Goal: Information Seeking & Learning: Check status

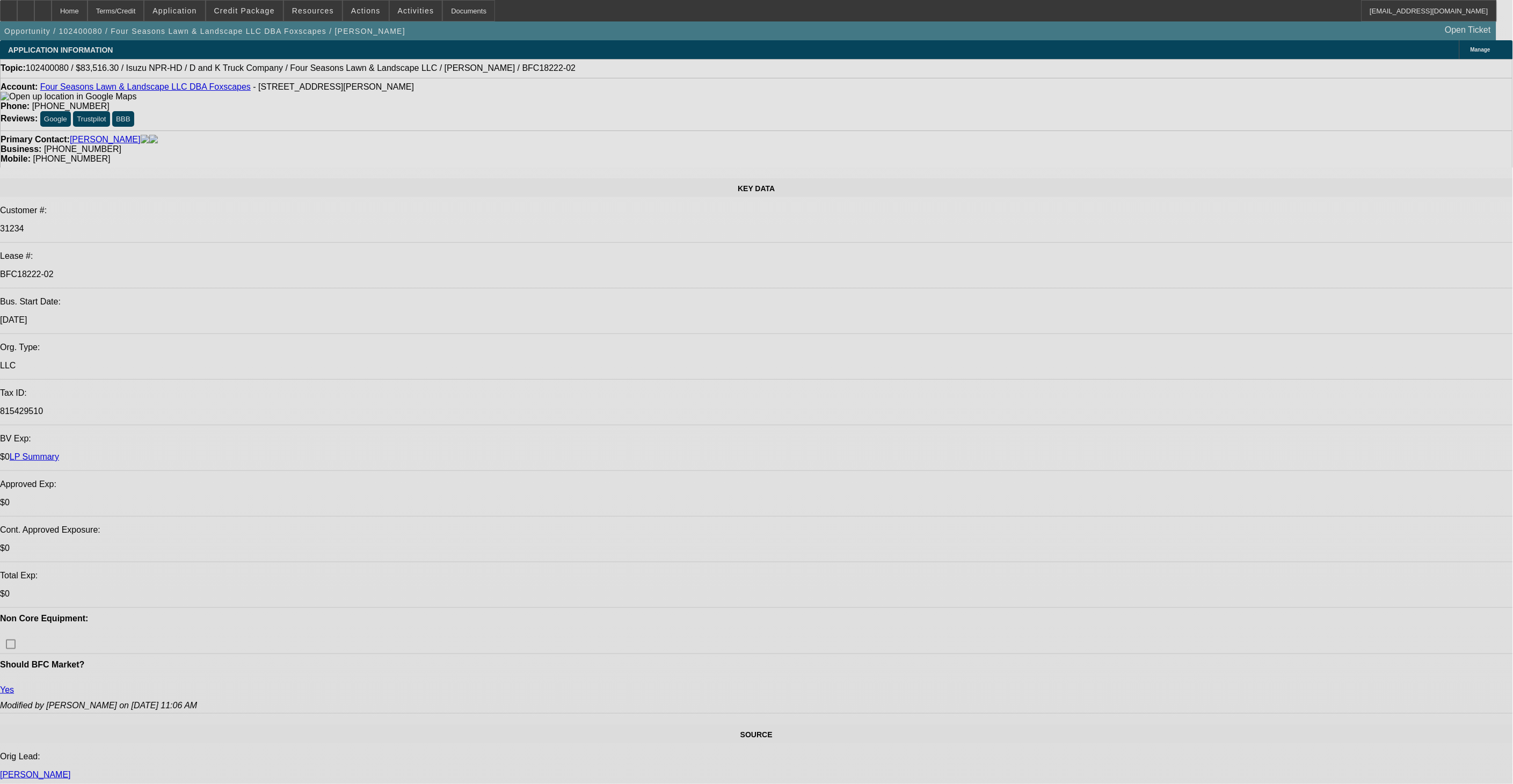
select select "0"
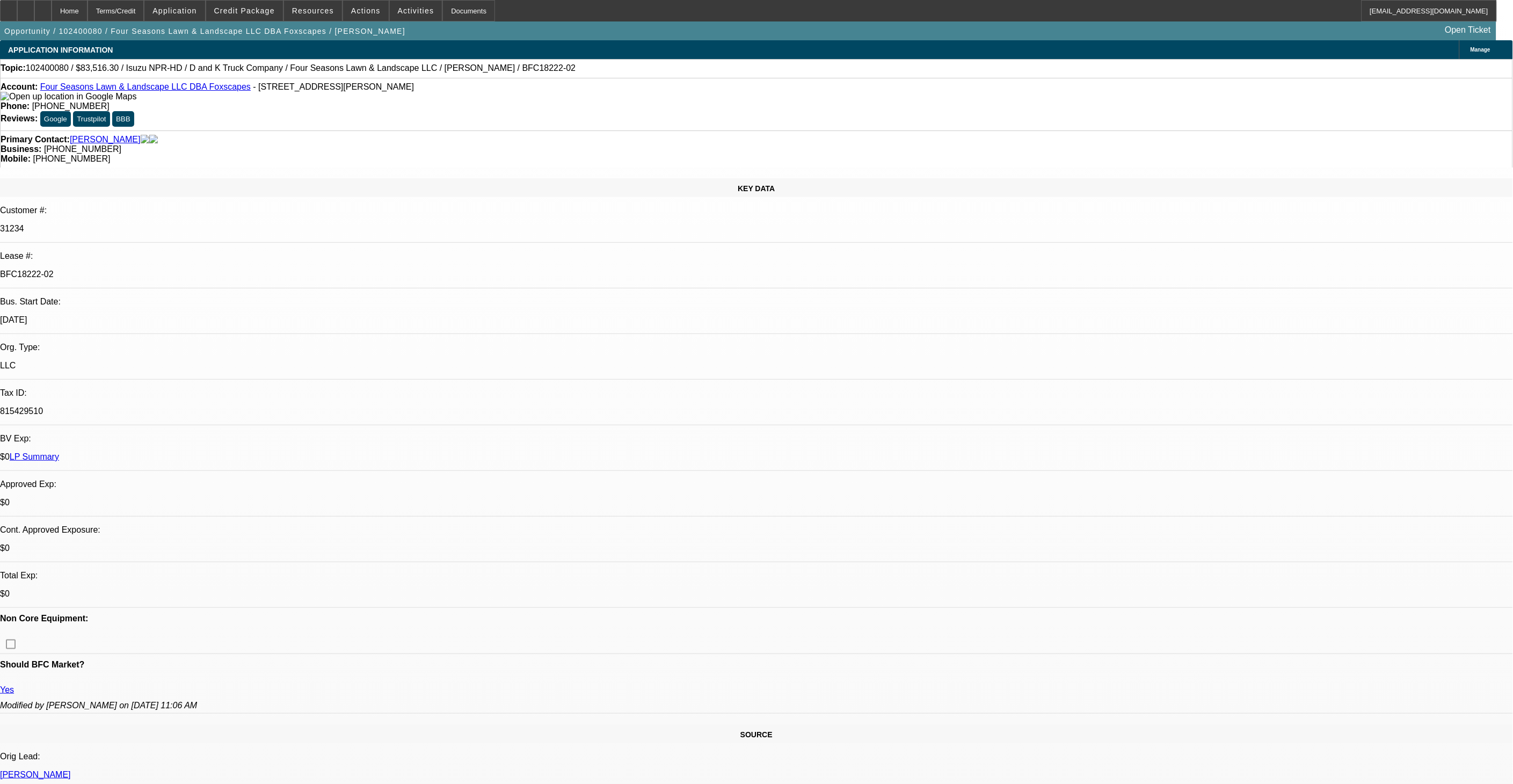
select select "2"
select select "0"
select select "2"
select select "0"
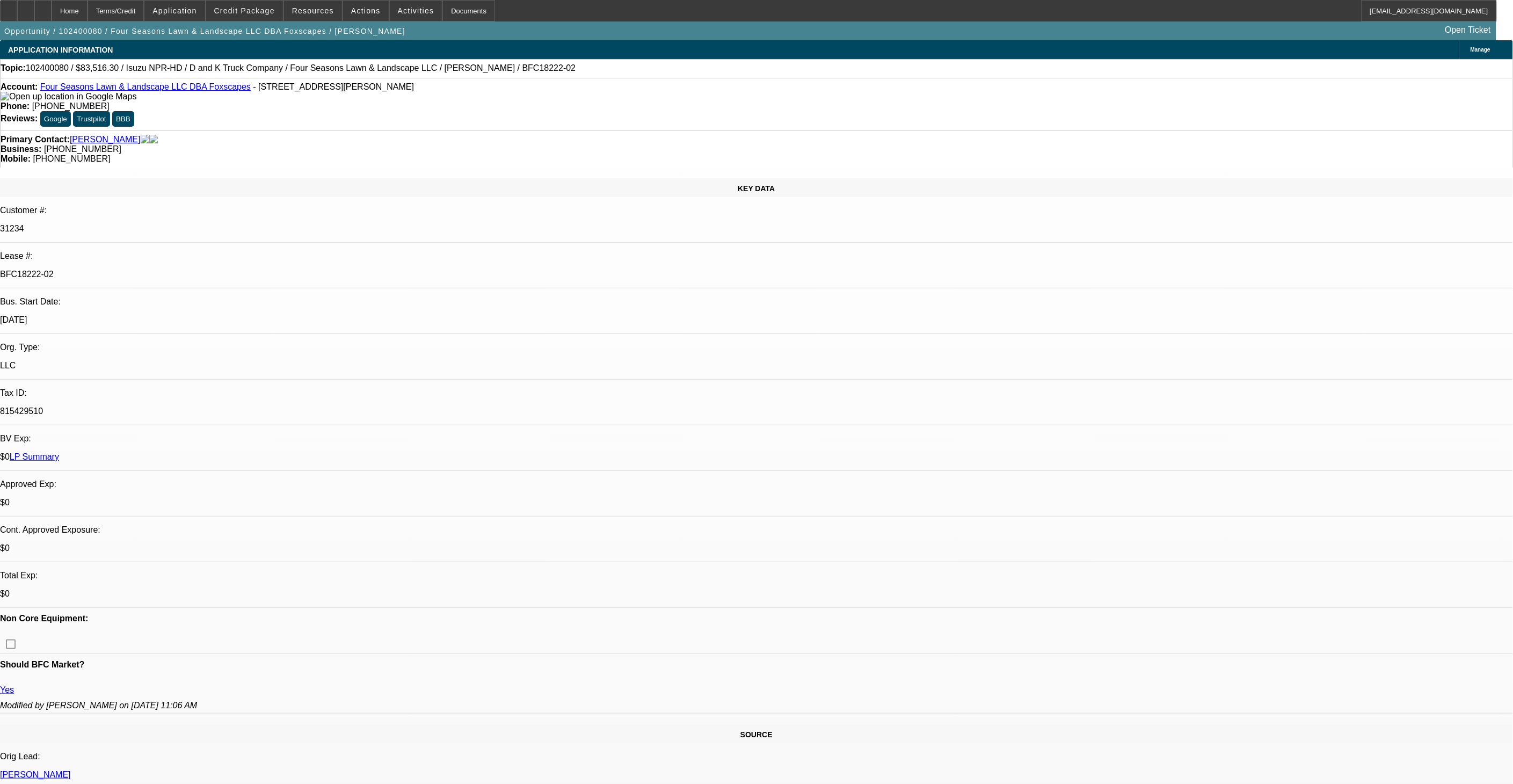
select select "0"
select select "2"
select select "0"
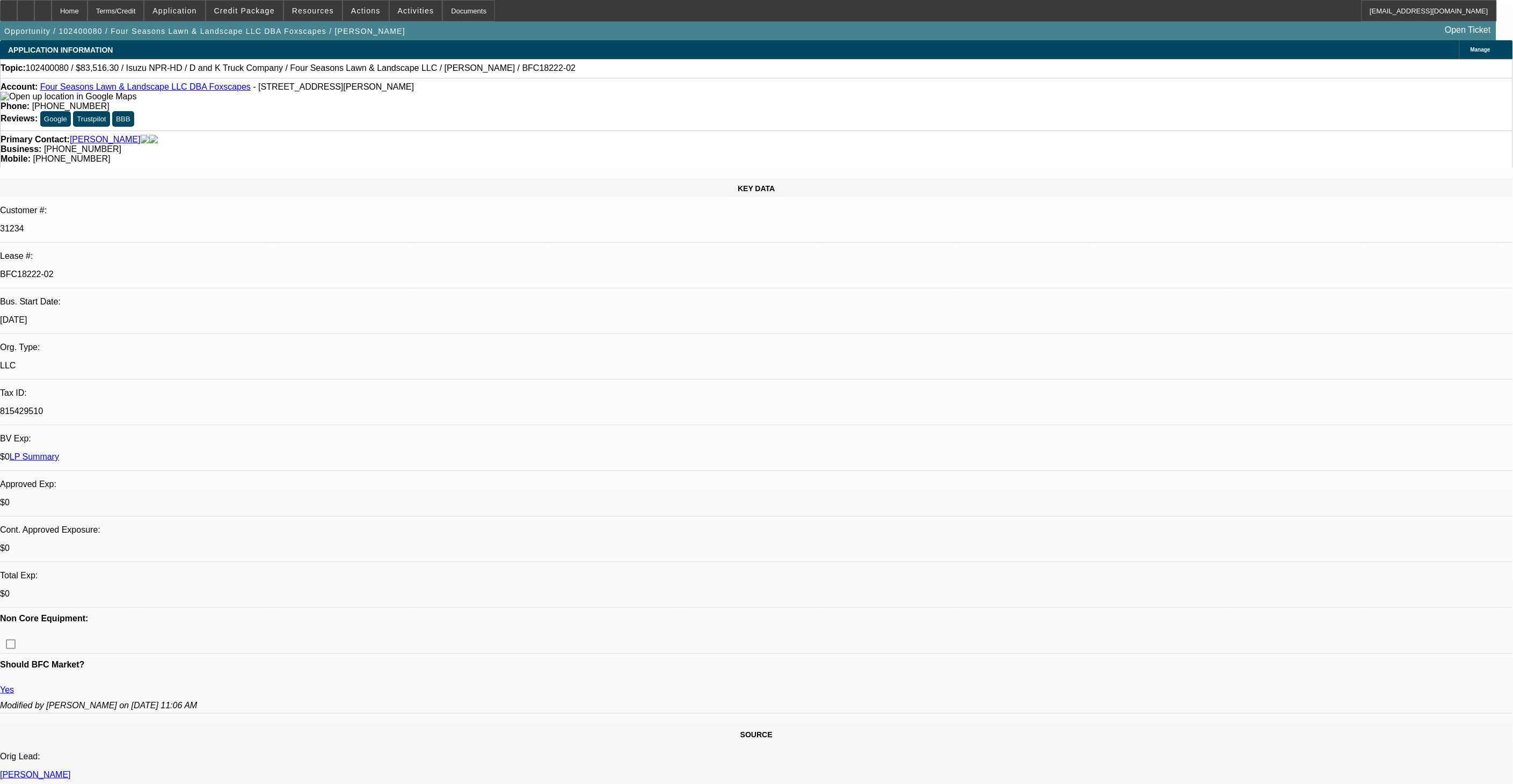
select select "0"
select select "1"
select select "2"
select select "6"
select select "1"
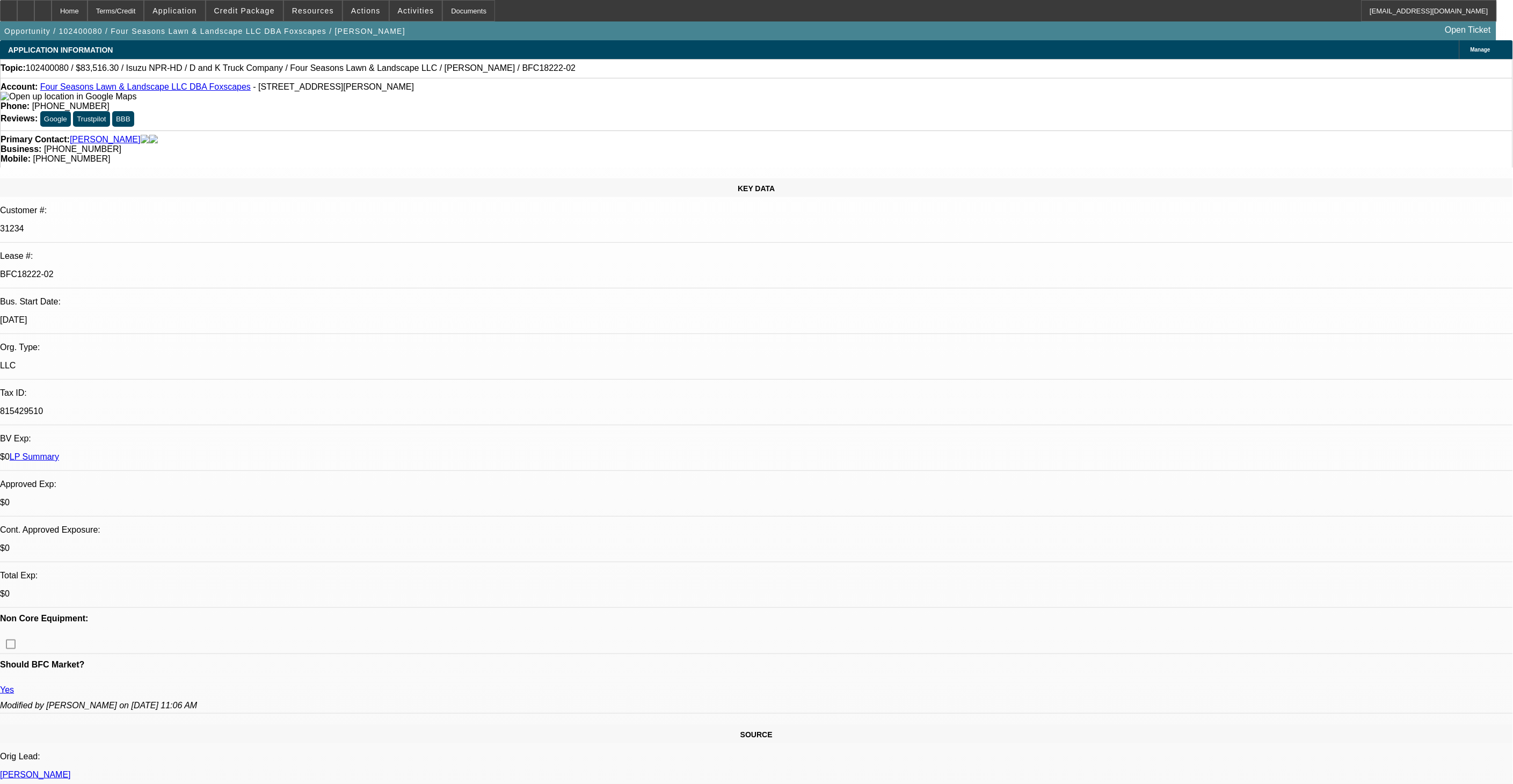
select select "2"
select select "6"
select select "1"
select select "2"
select select "6"
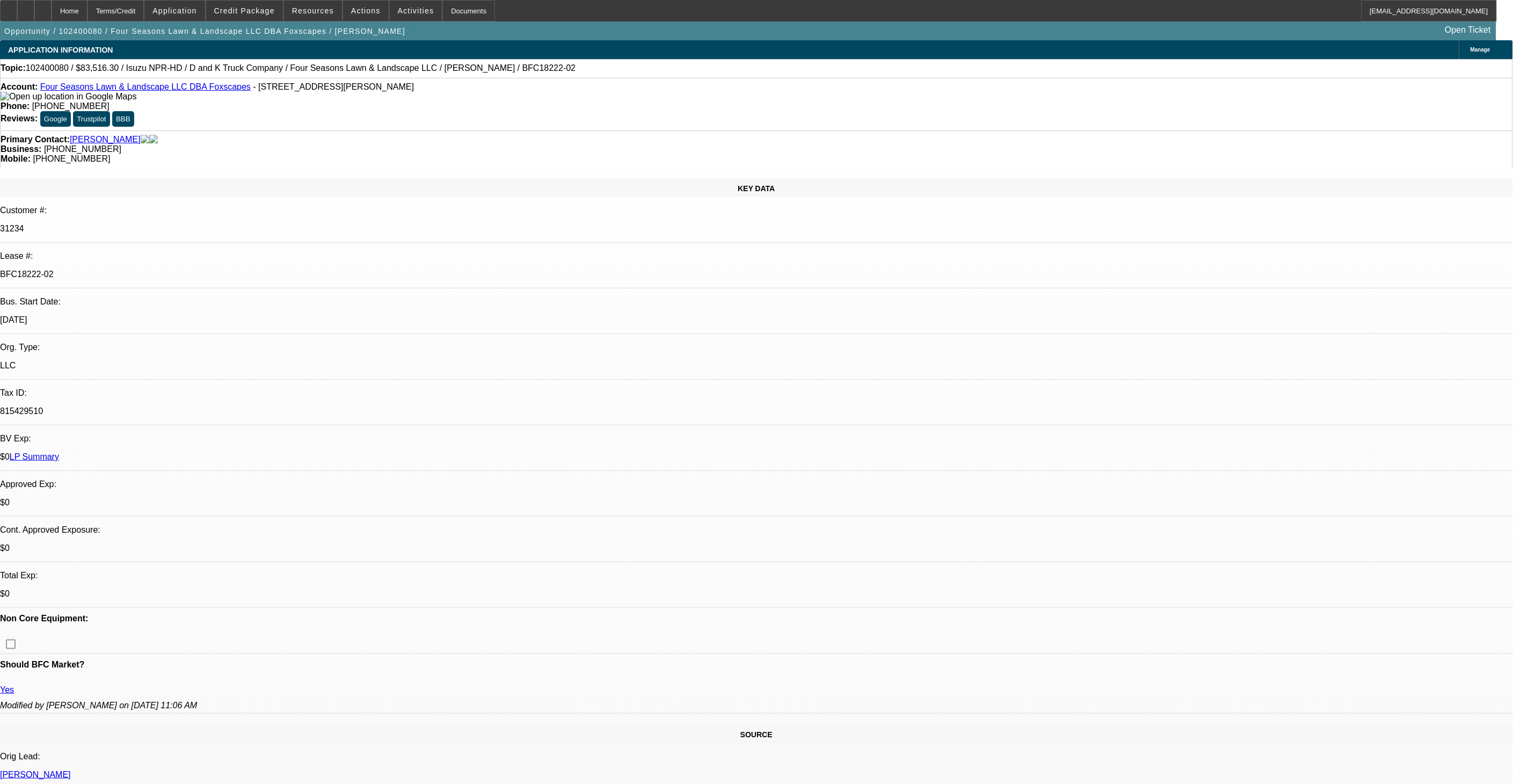
select select "1"
select select "6"
click at [266, 8] on span "Credit Package" at bounding box center [245, 11] width 61 height 8
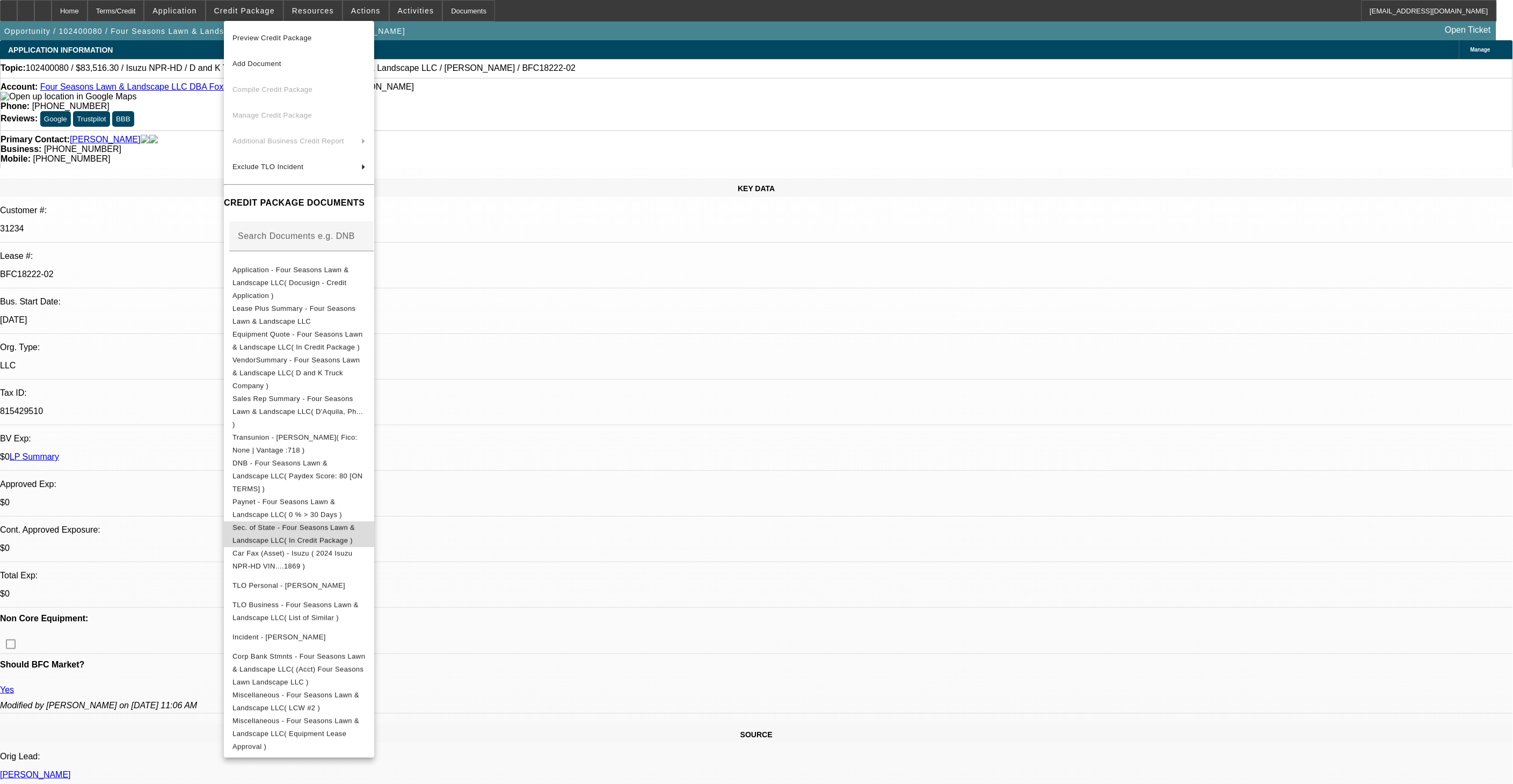
click at [315, 520] on span "Sec. of State - Four Seasons Lawn & Landscape LLC( In Credit Package )" at bounding box center [298, 533] width 133 height 25
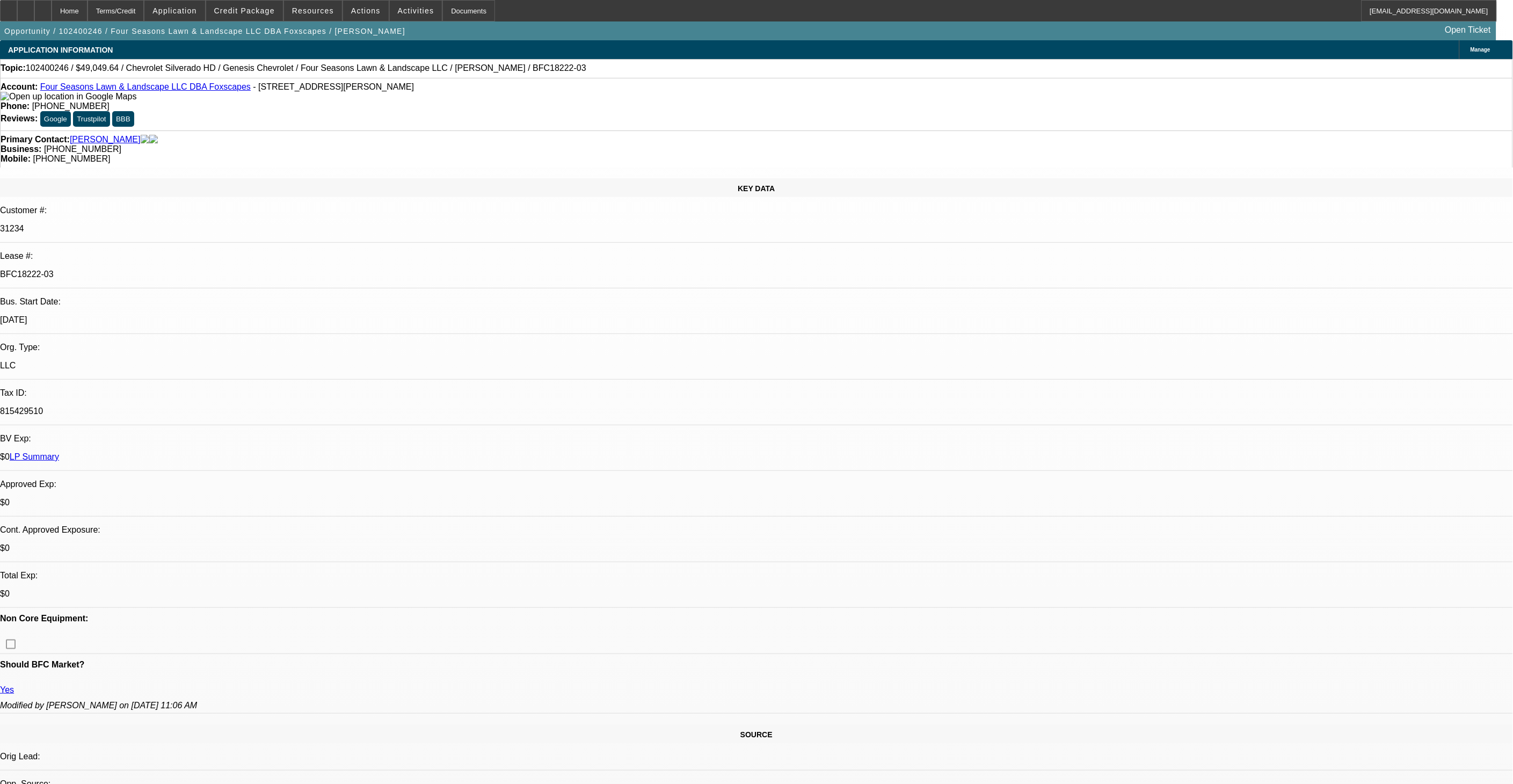
select select "0"
select select "2"
select select "0"
select select "2"
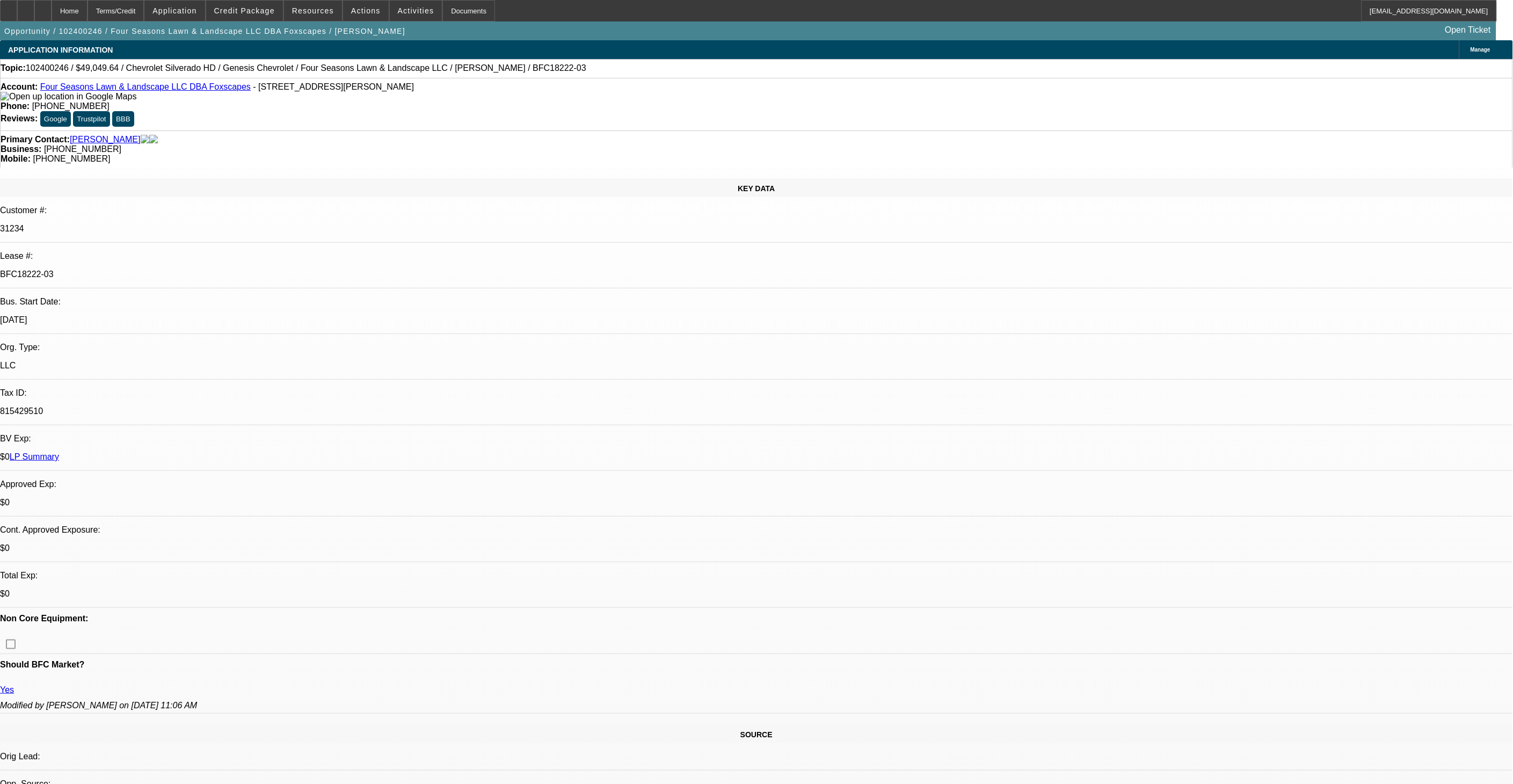
select select "0"
select select "2"
select select "0"
select select "1"
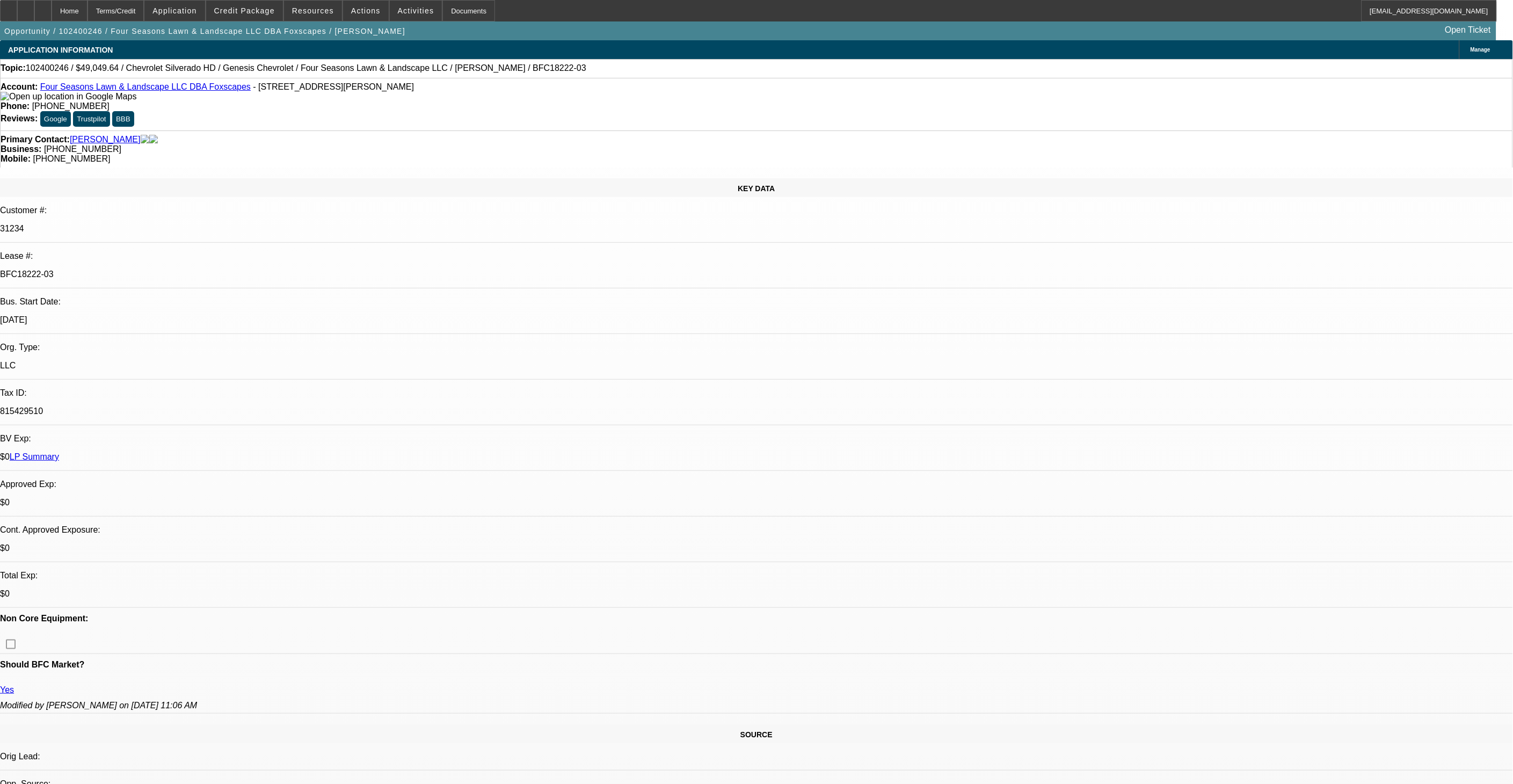
select select "2"
select select "6"
select select "1"
select select "2"
select select "6"
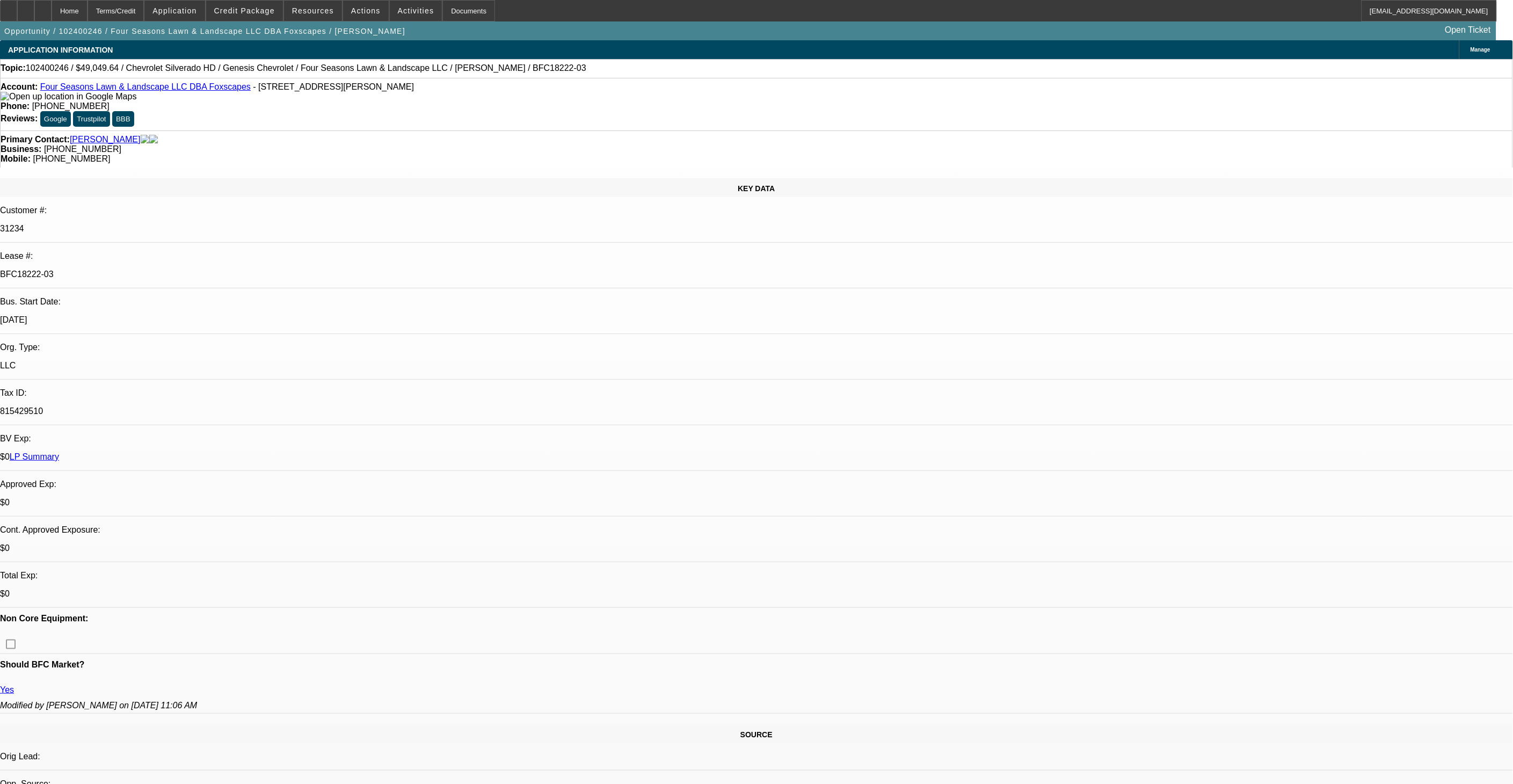
select select "1"
select select "2"
select select "6"
click at [269, 14] on span "Credit Package" at bounding box center [245, 11] width 61 height 8
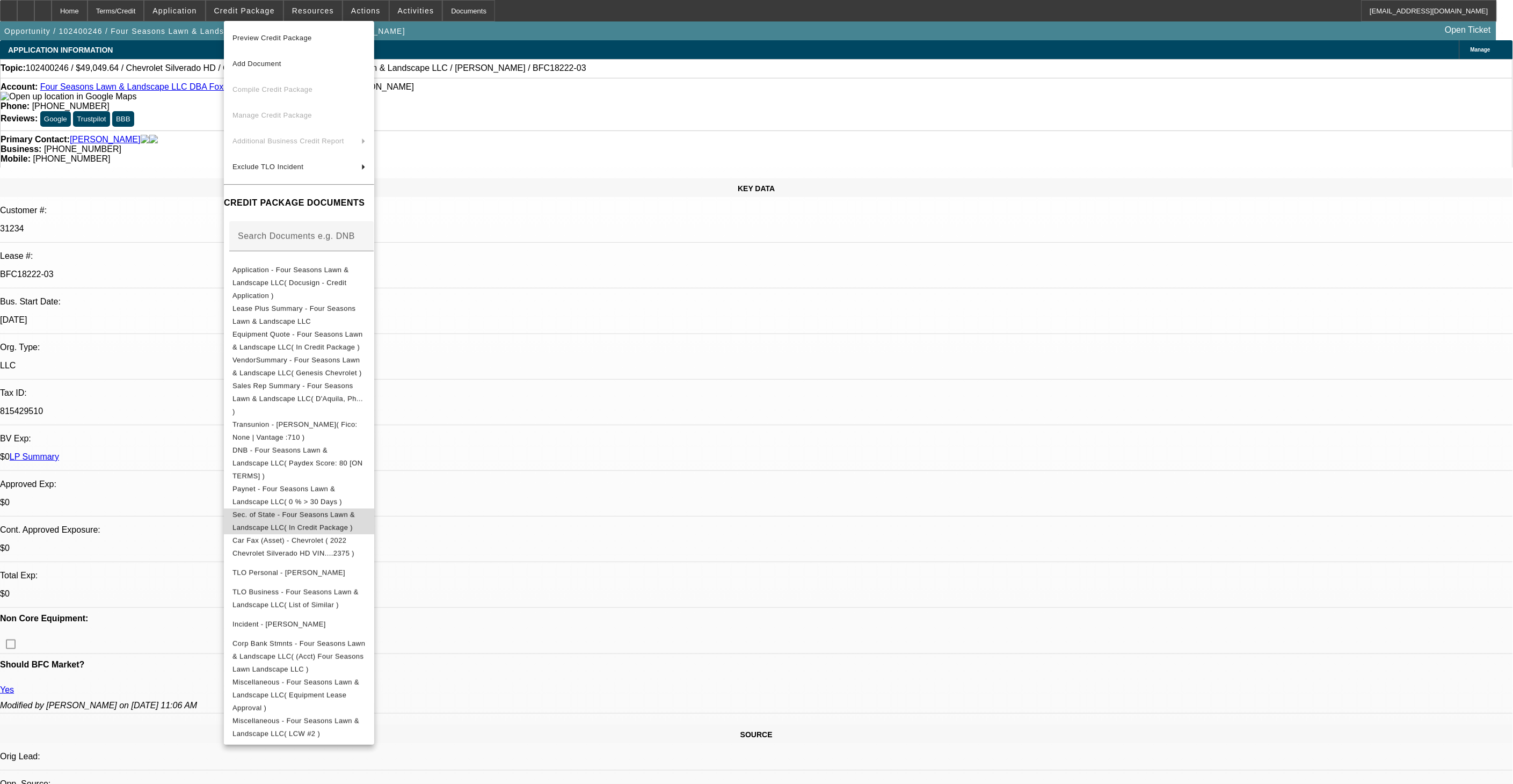
click at [365, 508] on span "Sec. of State - Four Seasons Lawn & Landscape LLC( In Credit Package )" at bounding box center [298, 520] width 133 height 25
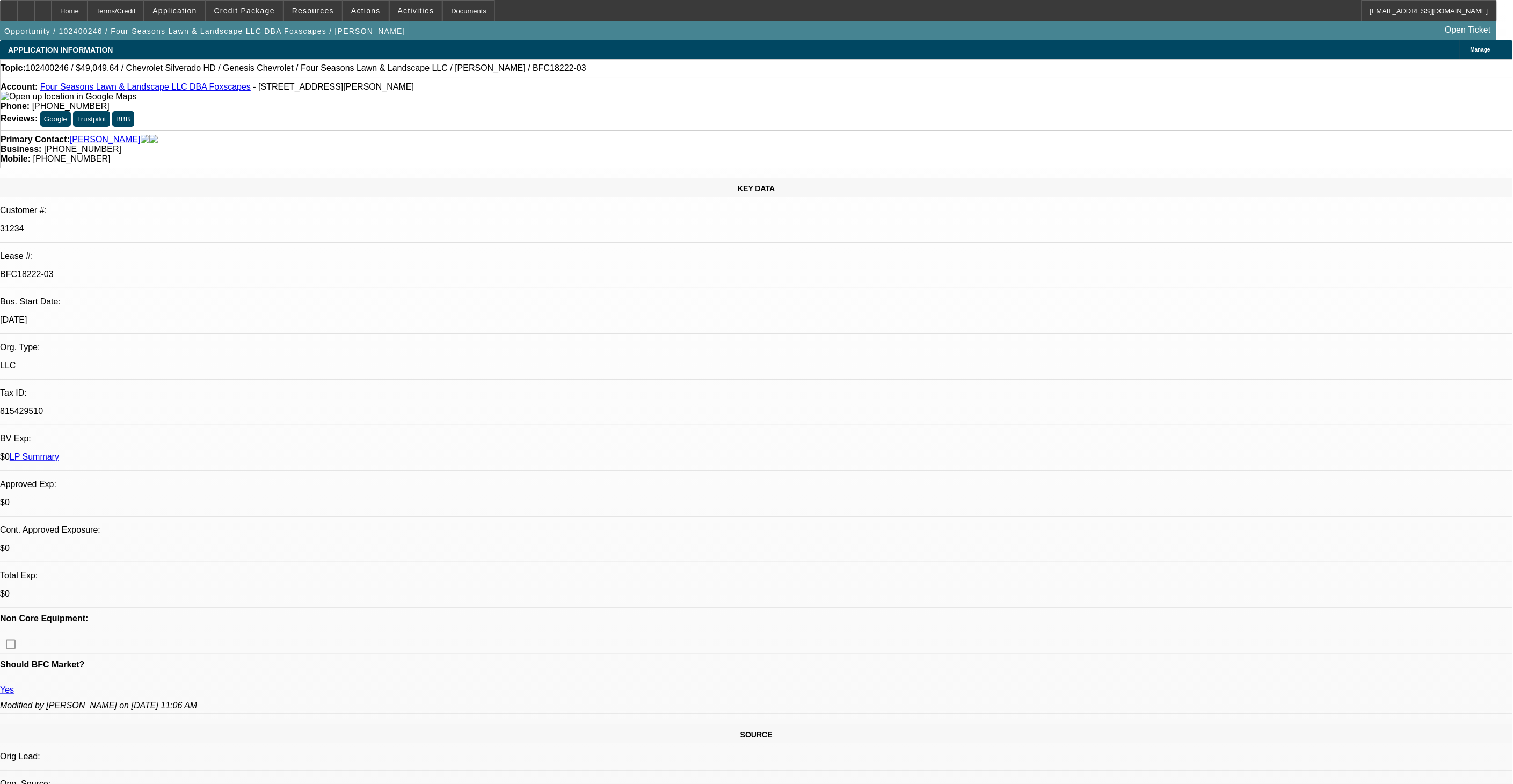
scroll to position [537, 0]
click at [256, 8] on span "Credit Package" at bounding box center [245, 11] width 61 height 8
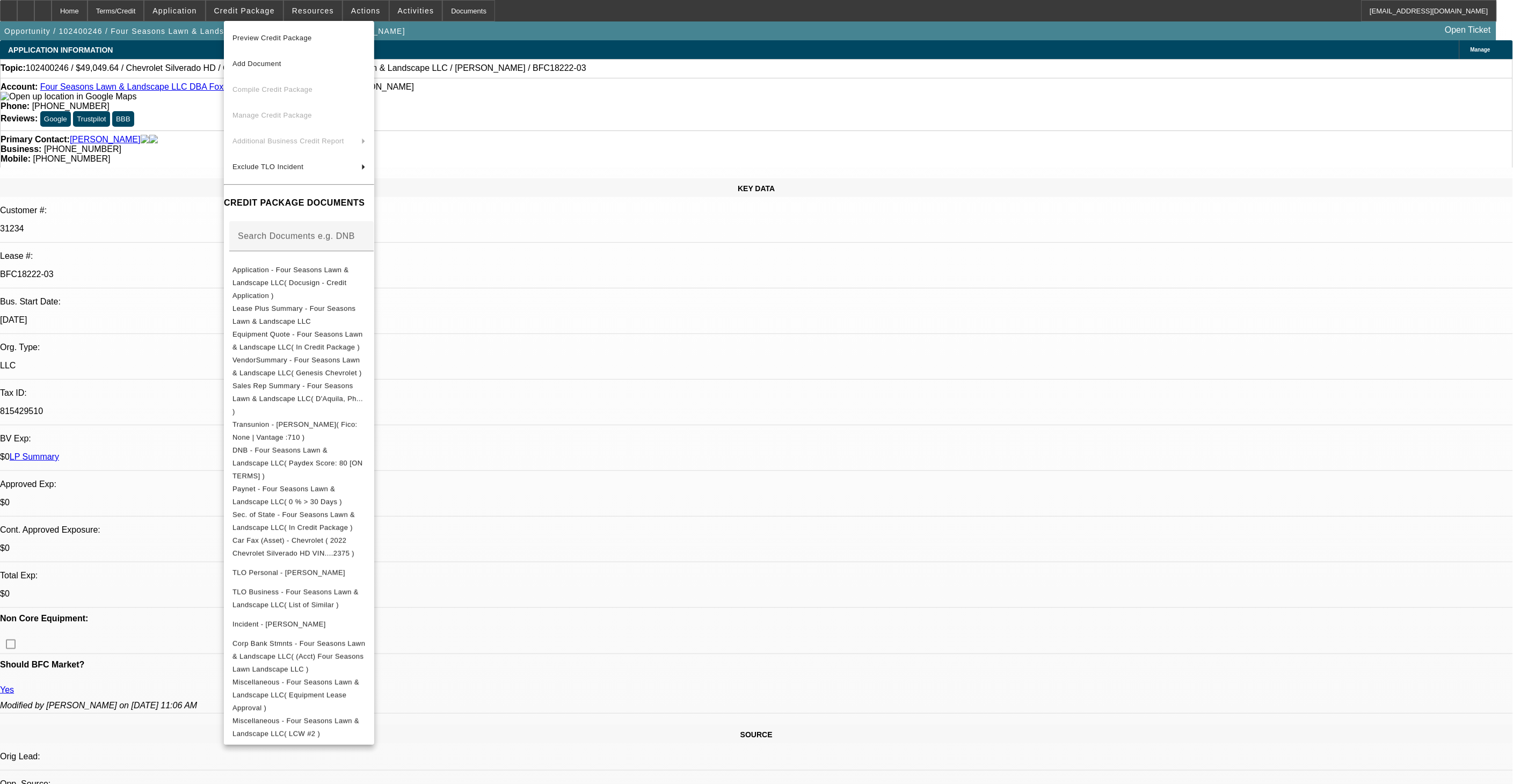
drag, startPoint x: 1119, startPoint y: 399, endPoint x: 1114, endPoint y: 412, distance: 13.9
click at [1119, 399] on div at bounding box center [756, 392] width 1513 height 784
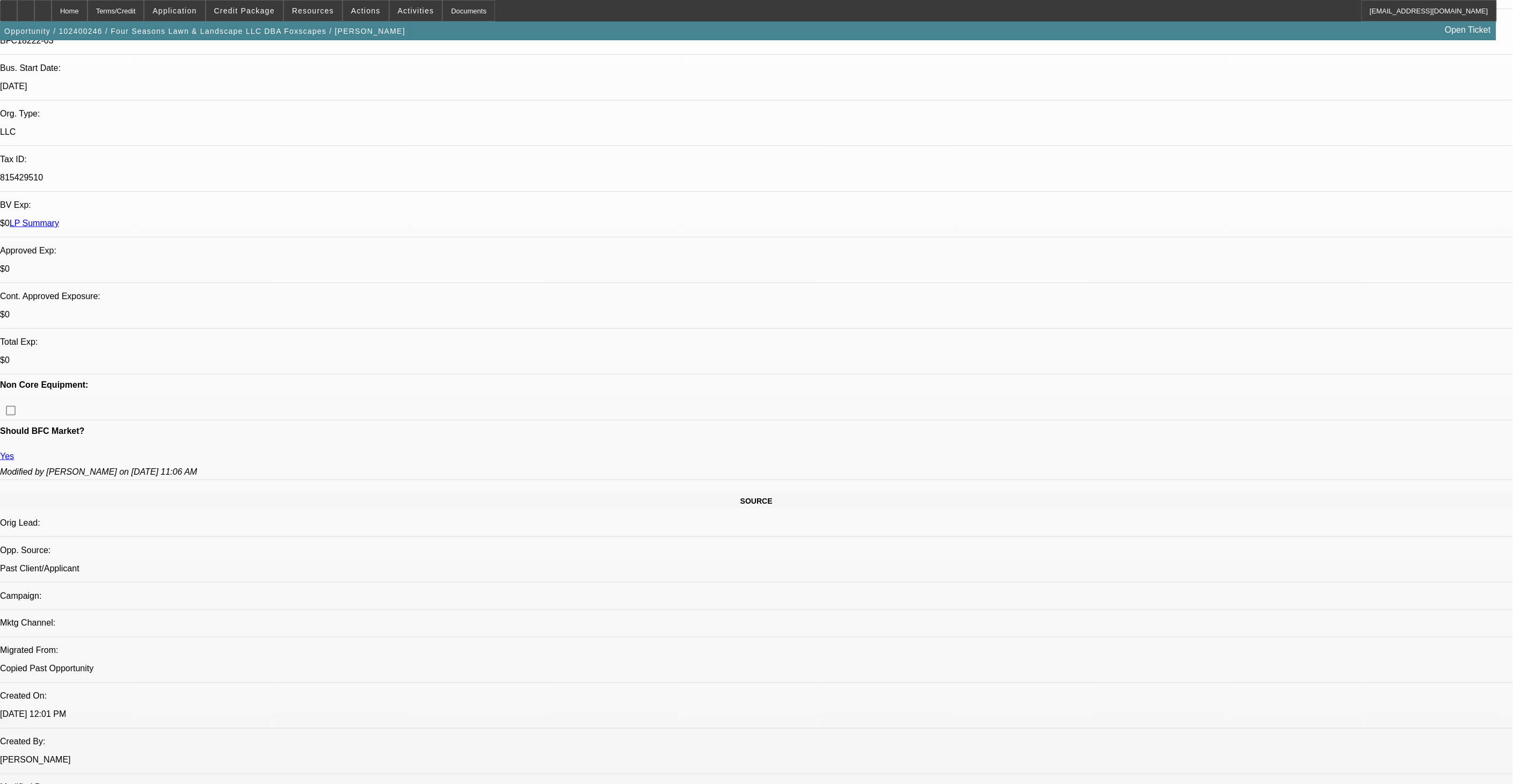
scroll to position [298, 0]
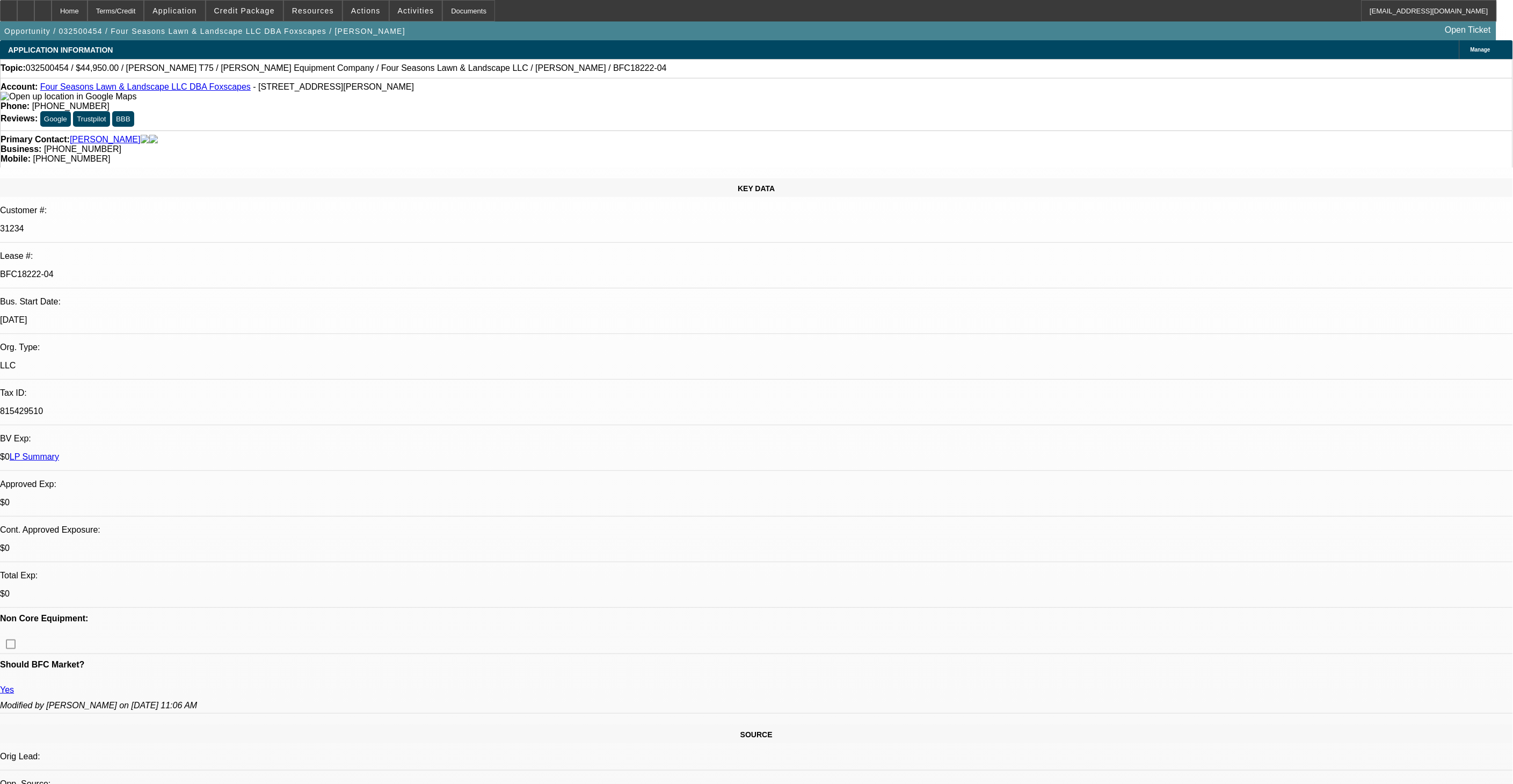
select select "0"
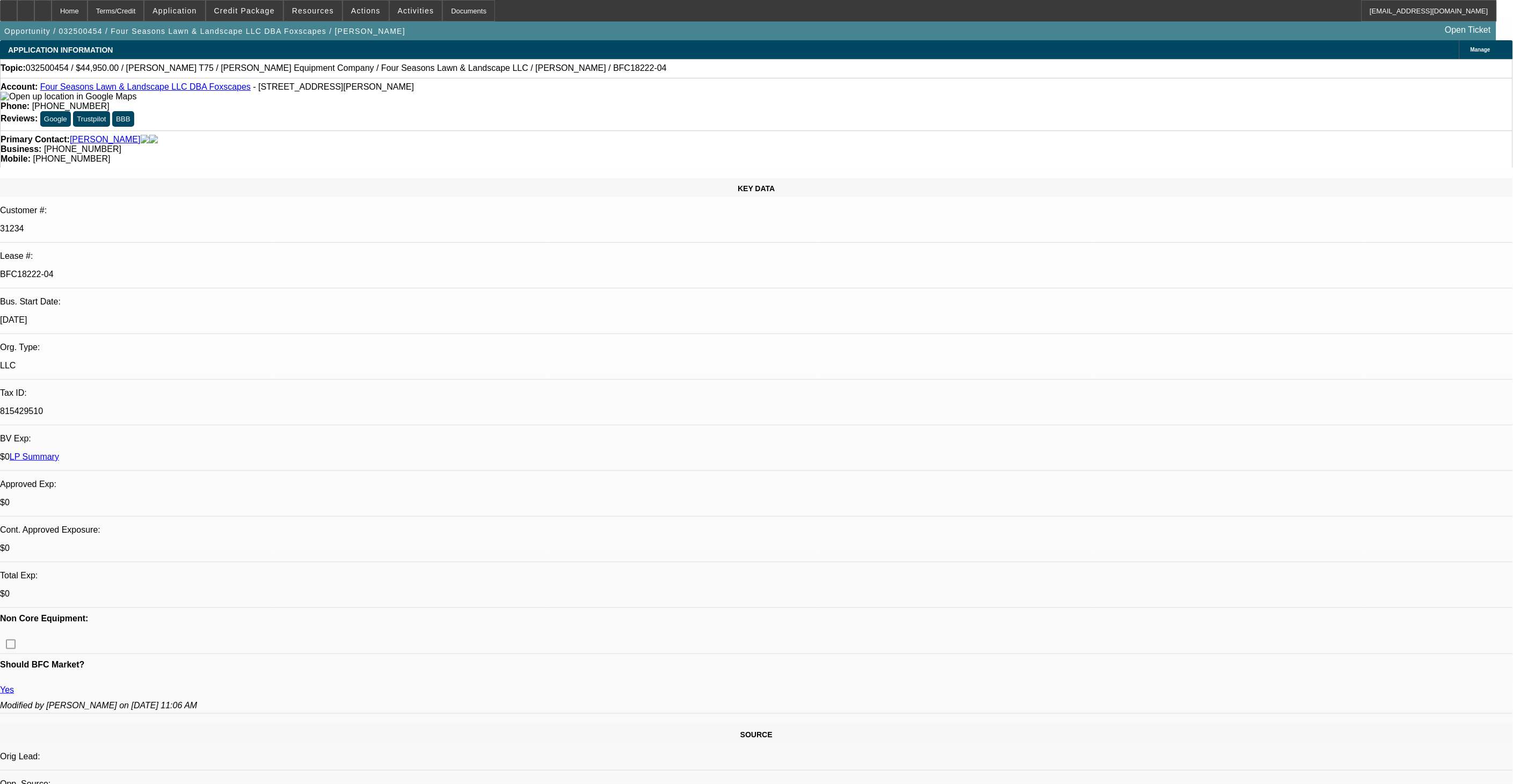
select select "0"
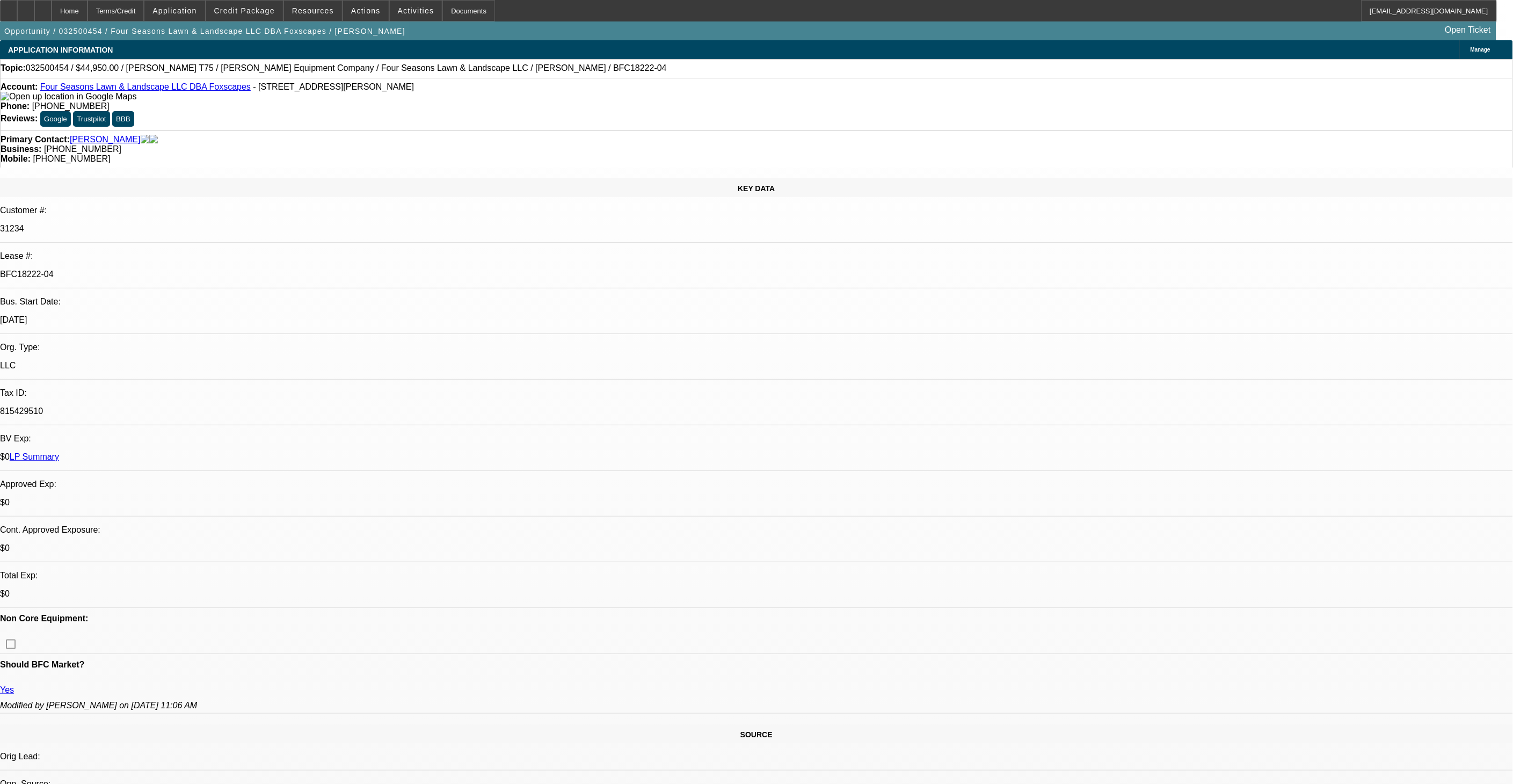
select select "0"
select select "1"
select select "6"
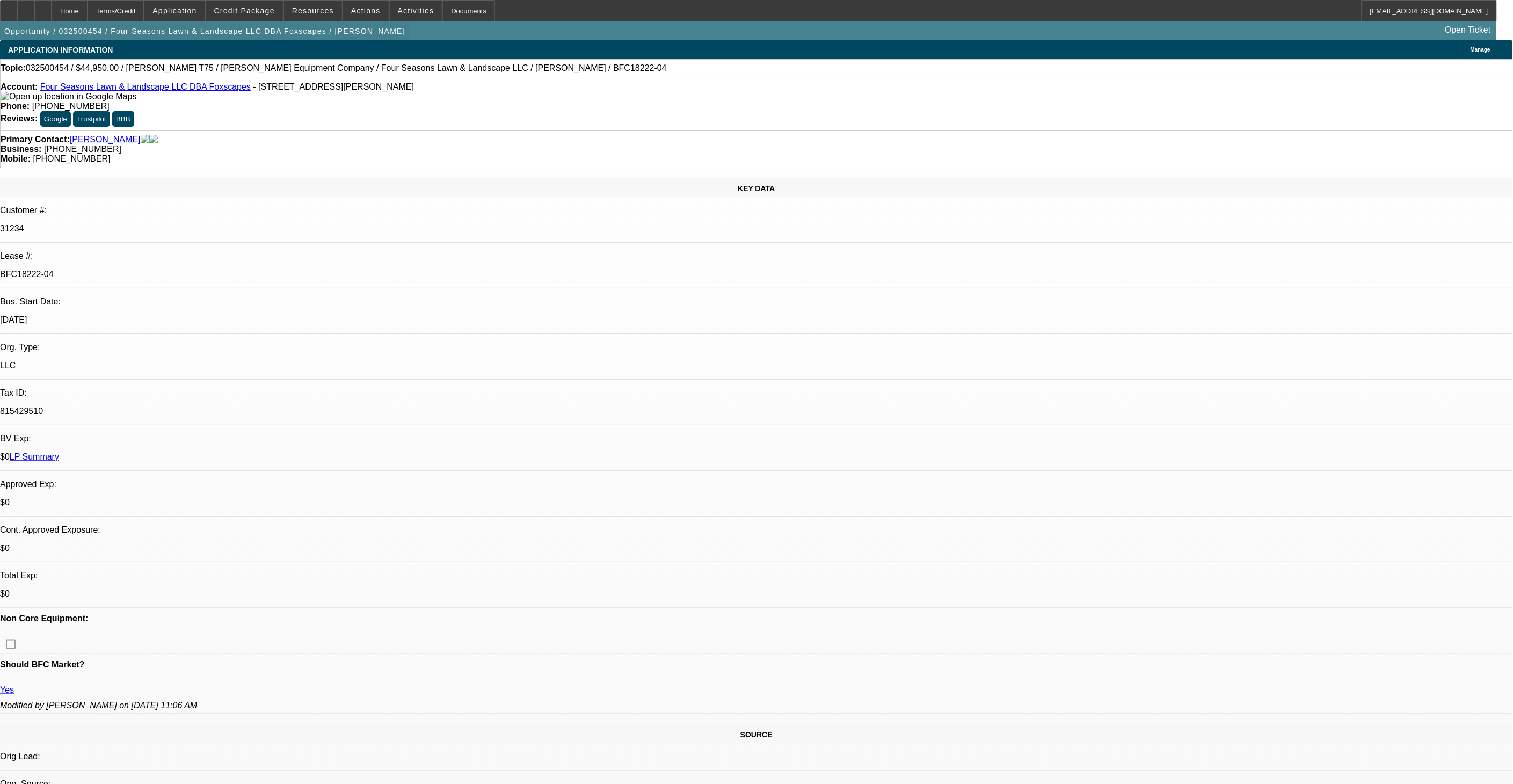
select select "1"
select select "6"
select select "1"
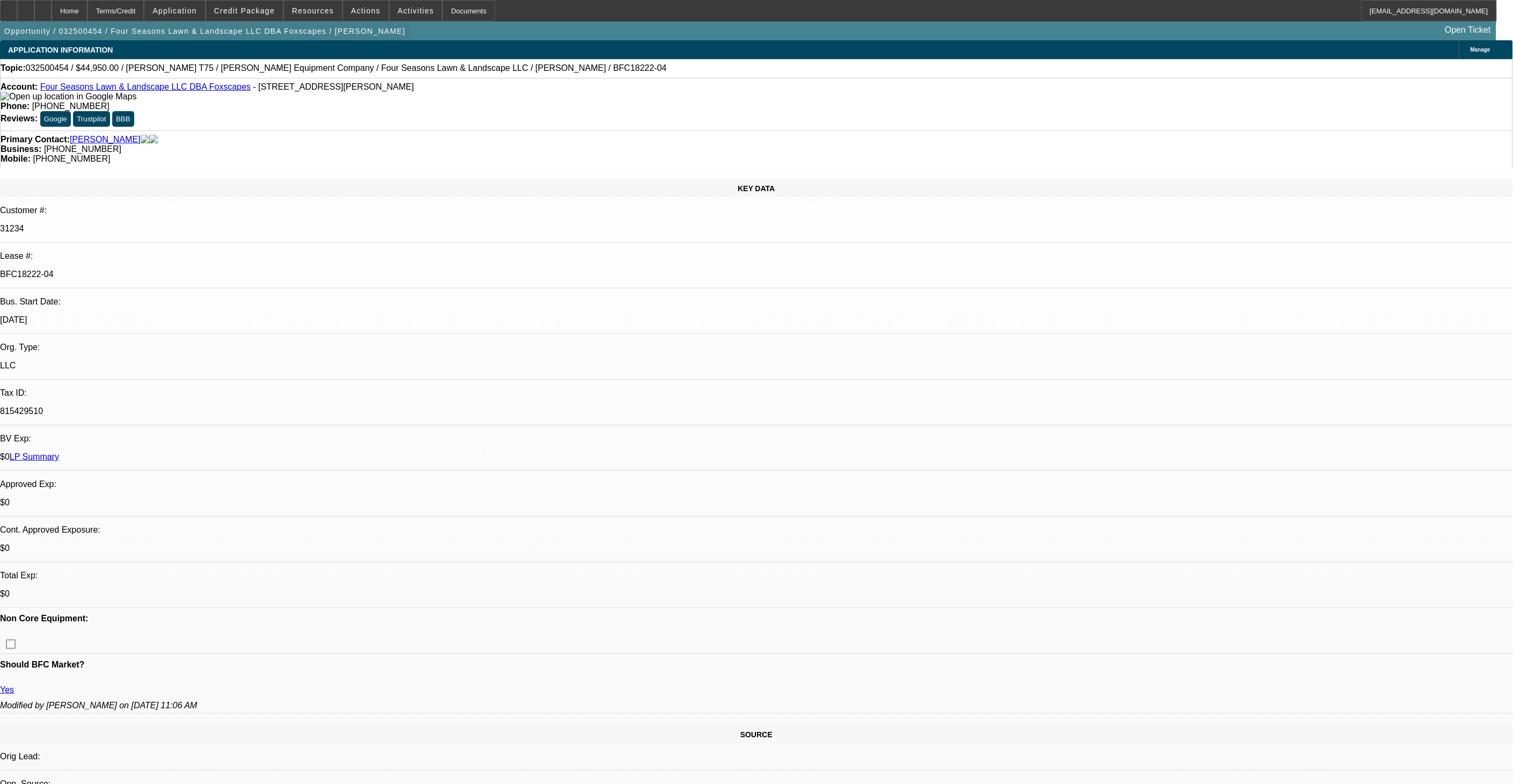
select select "6"
select select "1"
select select "6"
click at [269, 17] on span at bounding box center [244, 10] width 77 height 25
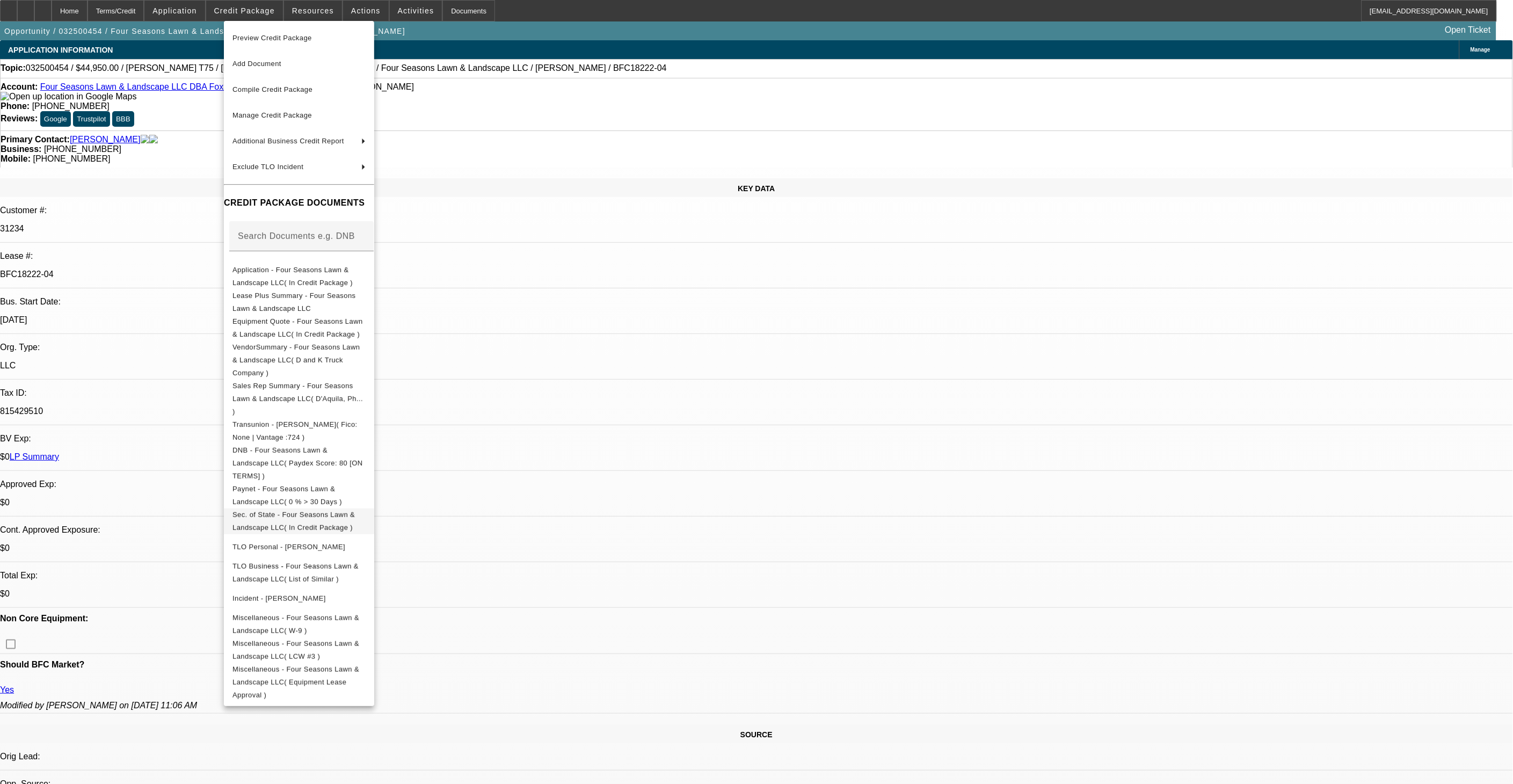
click at [328, 508] on span "Sec. of State - Four Seasons Lawn & Landscape LLC( In Credit Package )" at bounding box center [298, 520] width 133 height 25
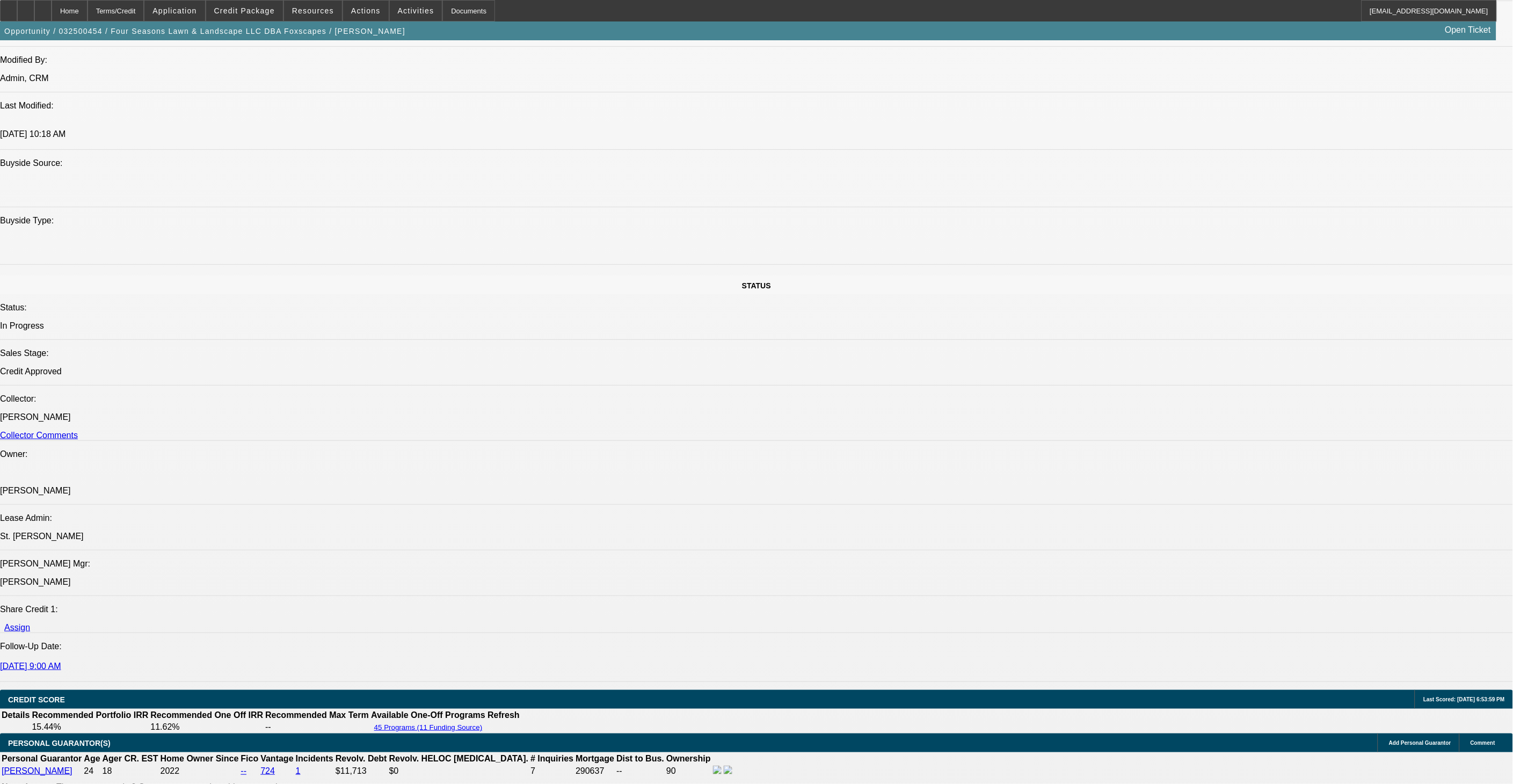
scroll to position [1014, 0]
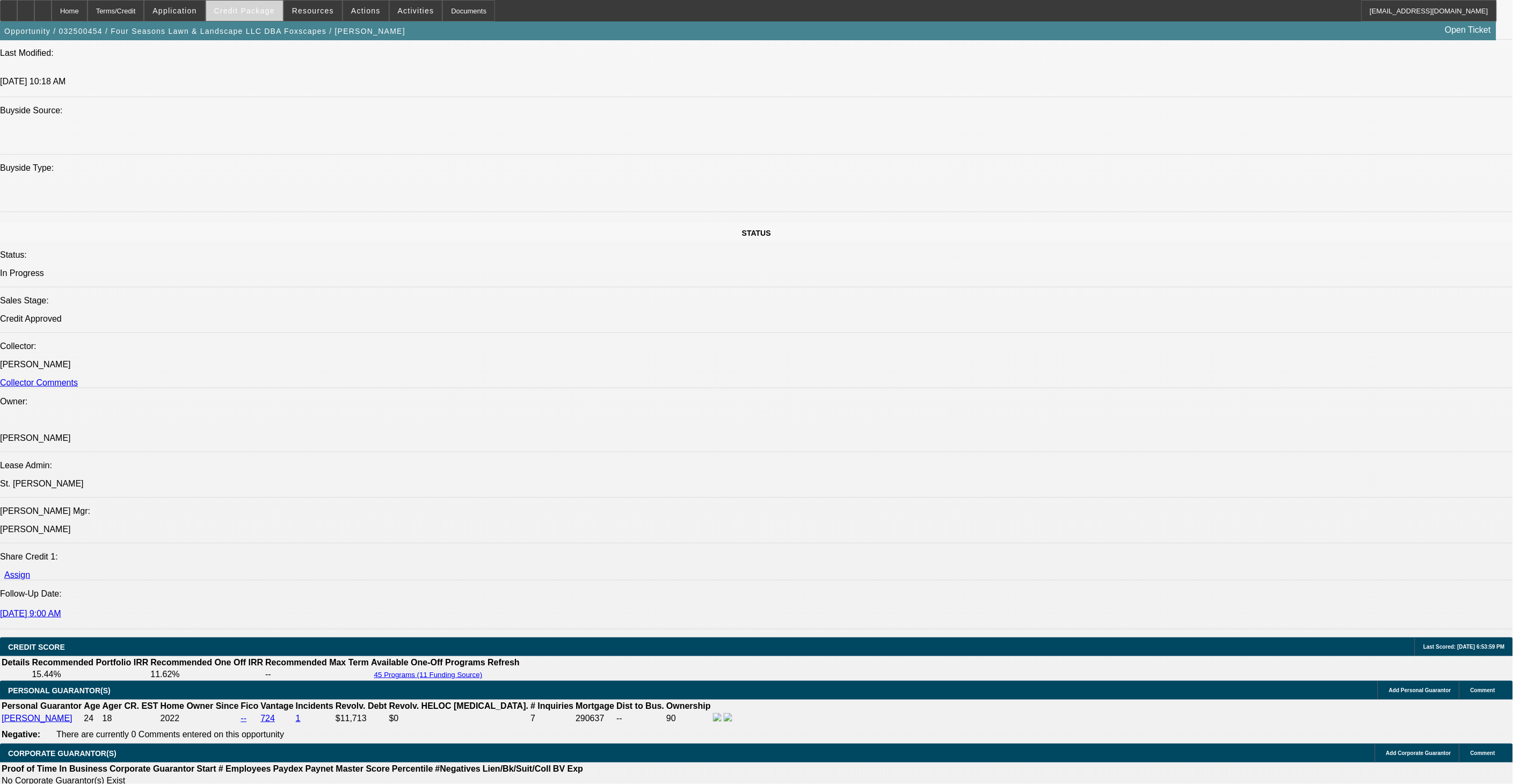
click at [265, 9] on span "Credit Package" at bounding box center [245, 11] width 61 height 8
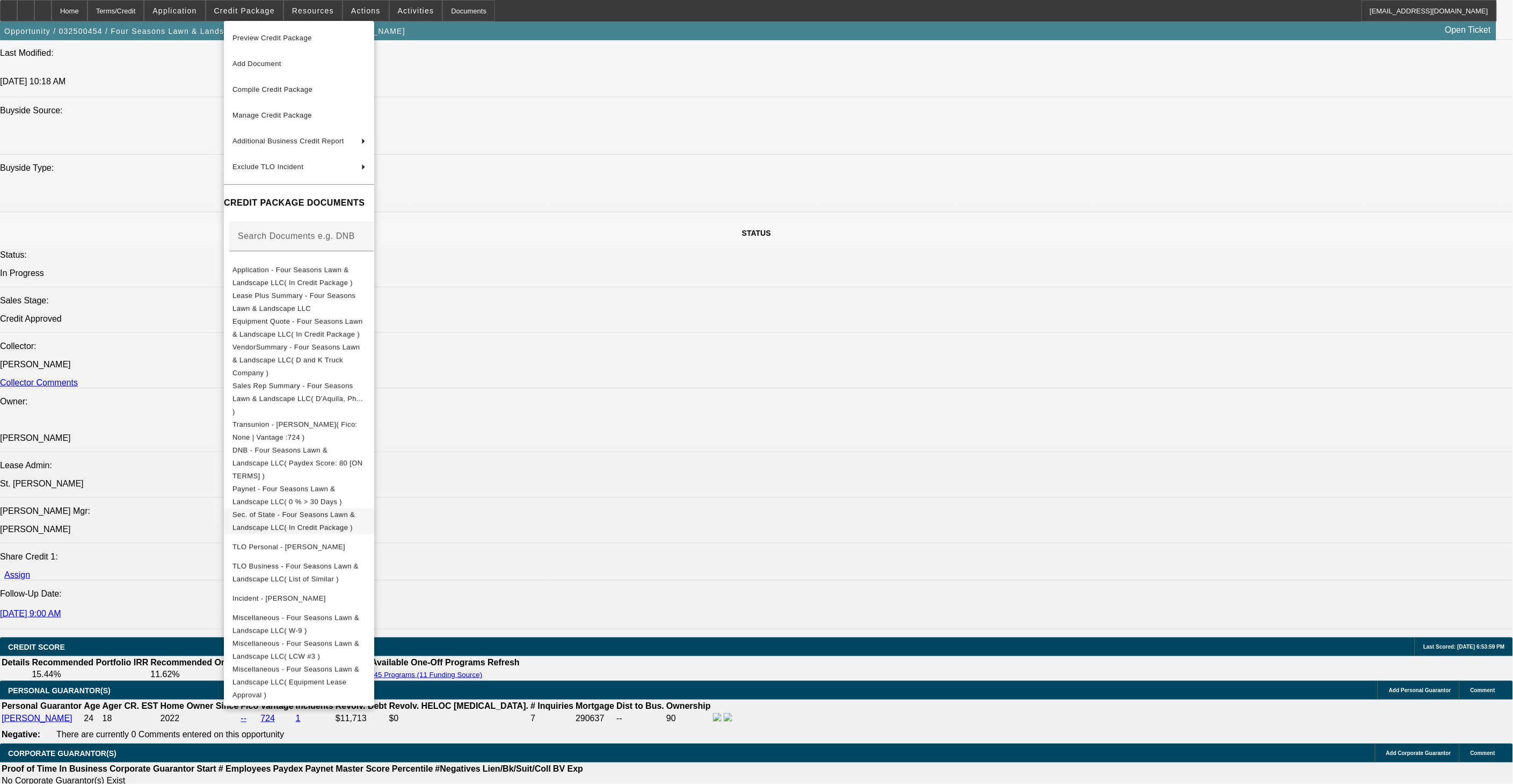
click at [314, 508] on span "Sec. of State - Four Seasons Lawn & Landscape LLC( In Credit Package )" at bounding box center [298, 520] width 133 height 25
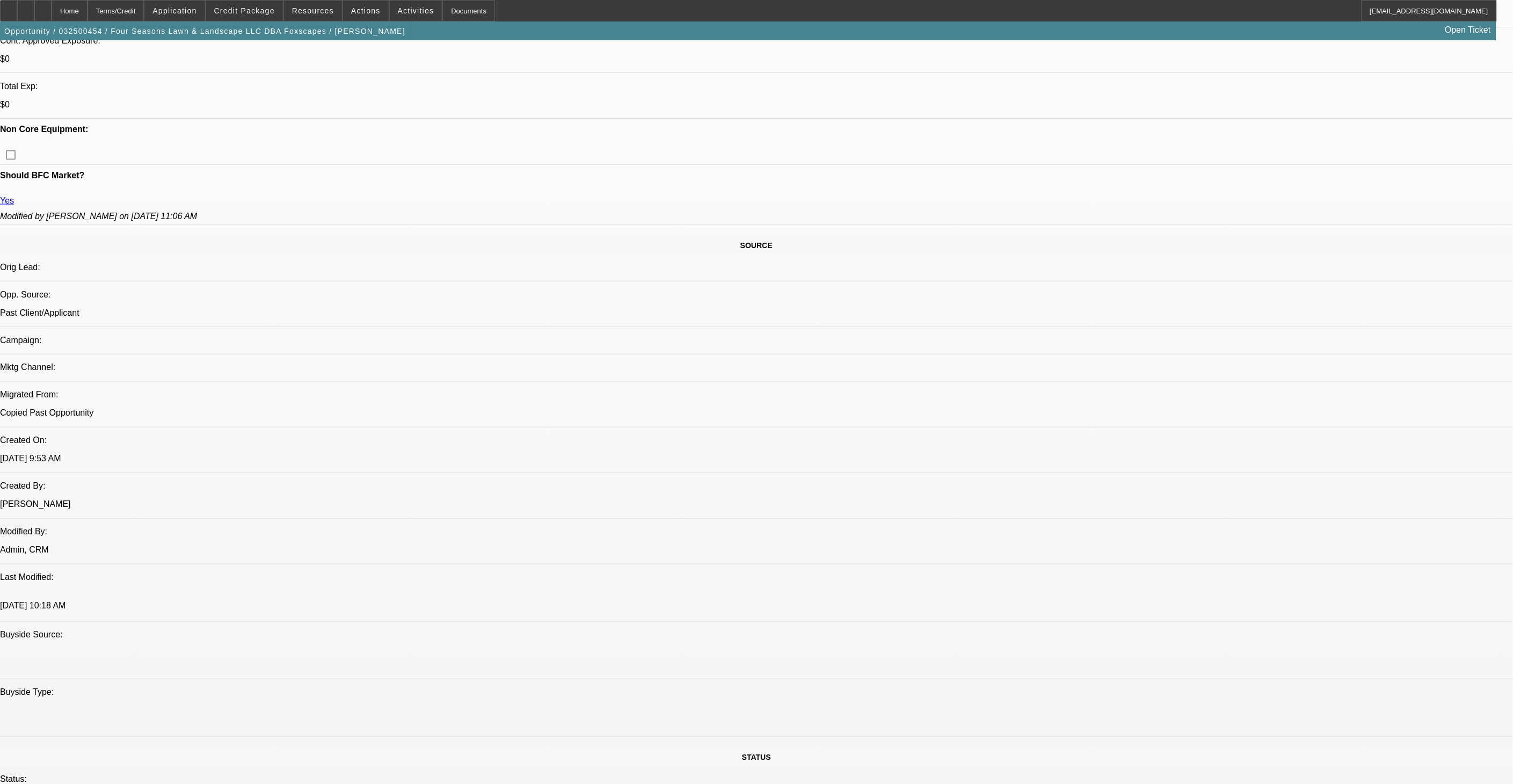
scroll to position [120, 0]
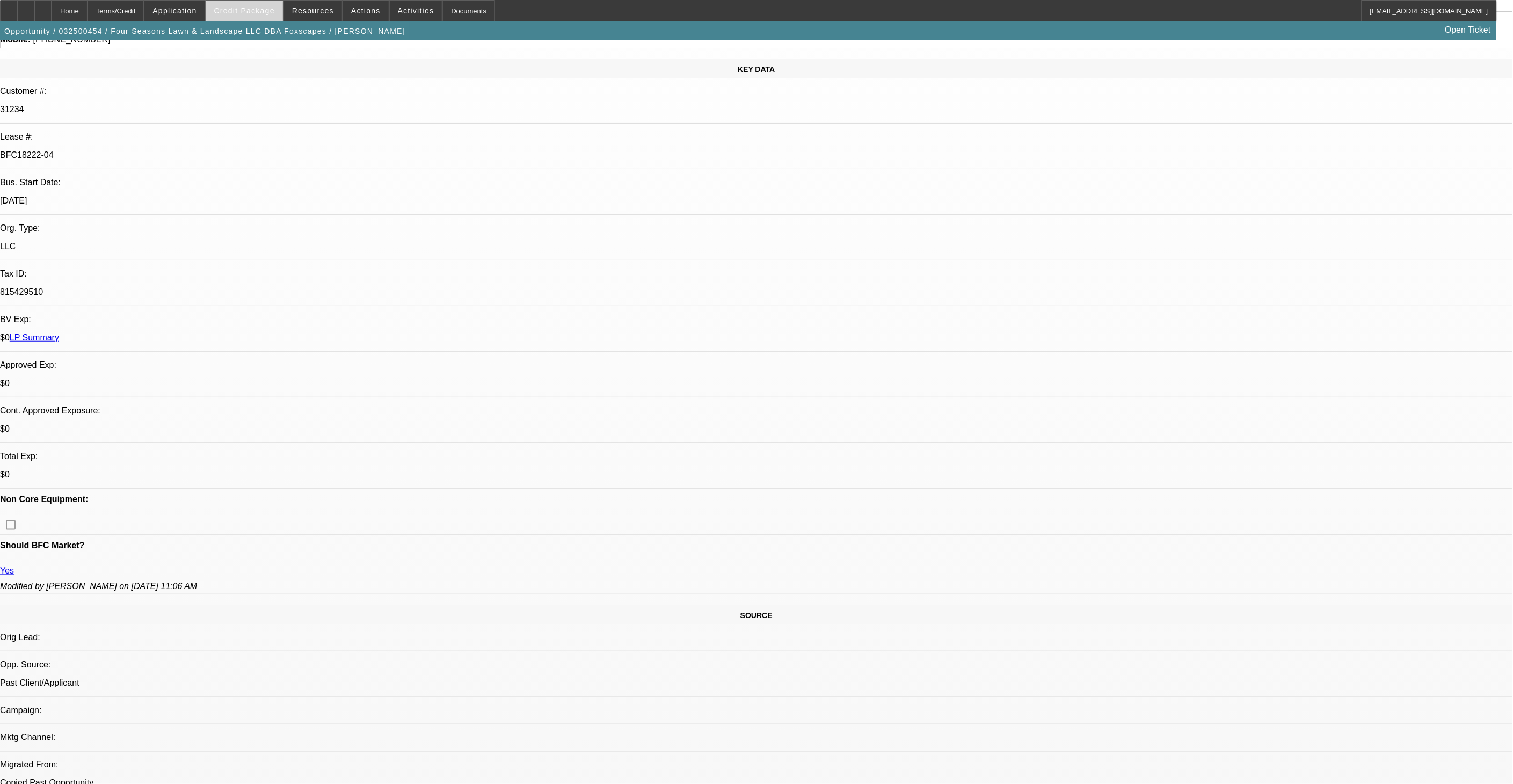
click at [264, 9] on span "Credit Package" at bounding box center [245, 11] width 61 height 8
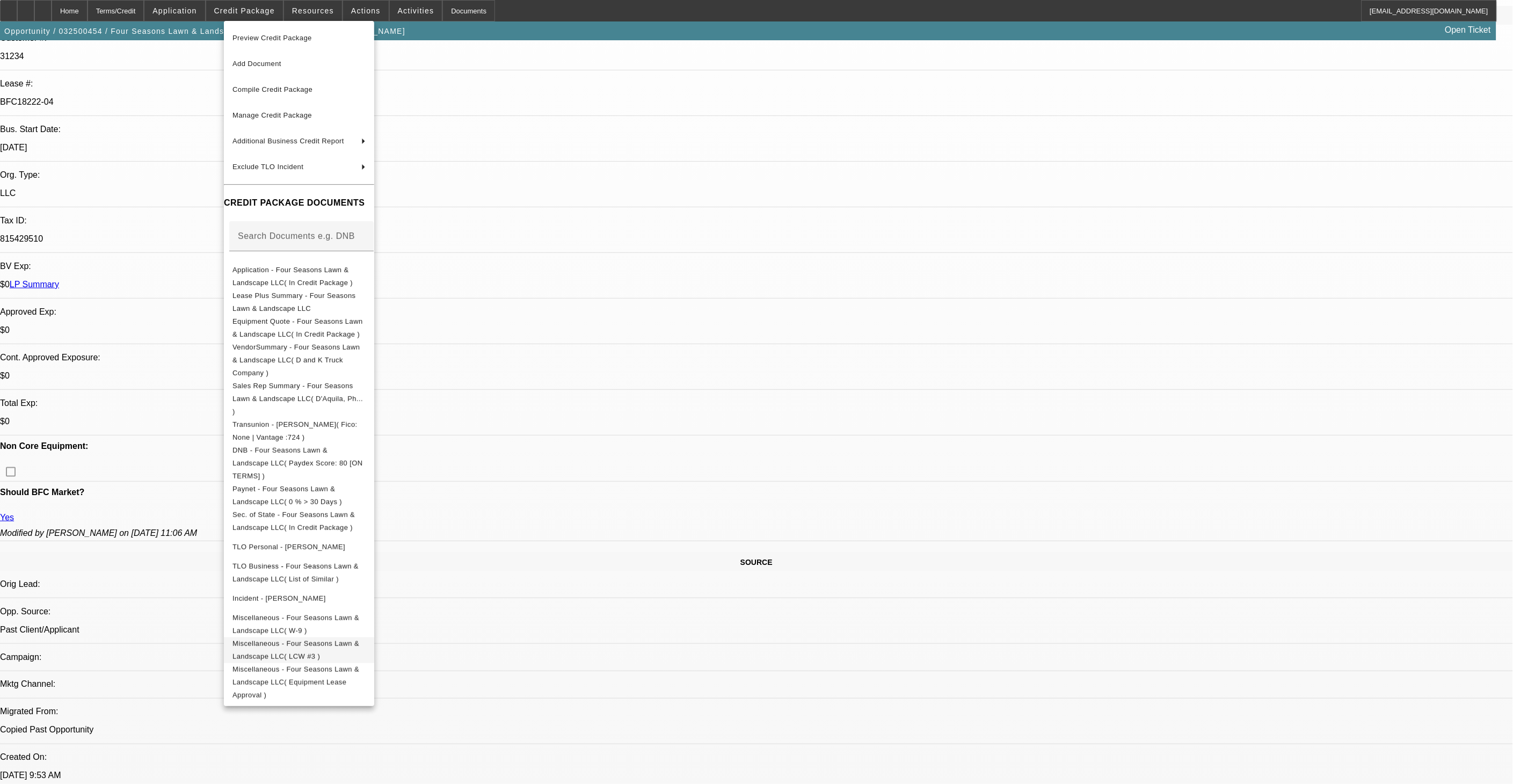
scroll to position [179, 0]
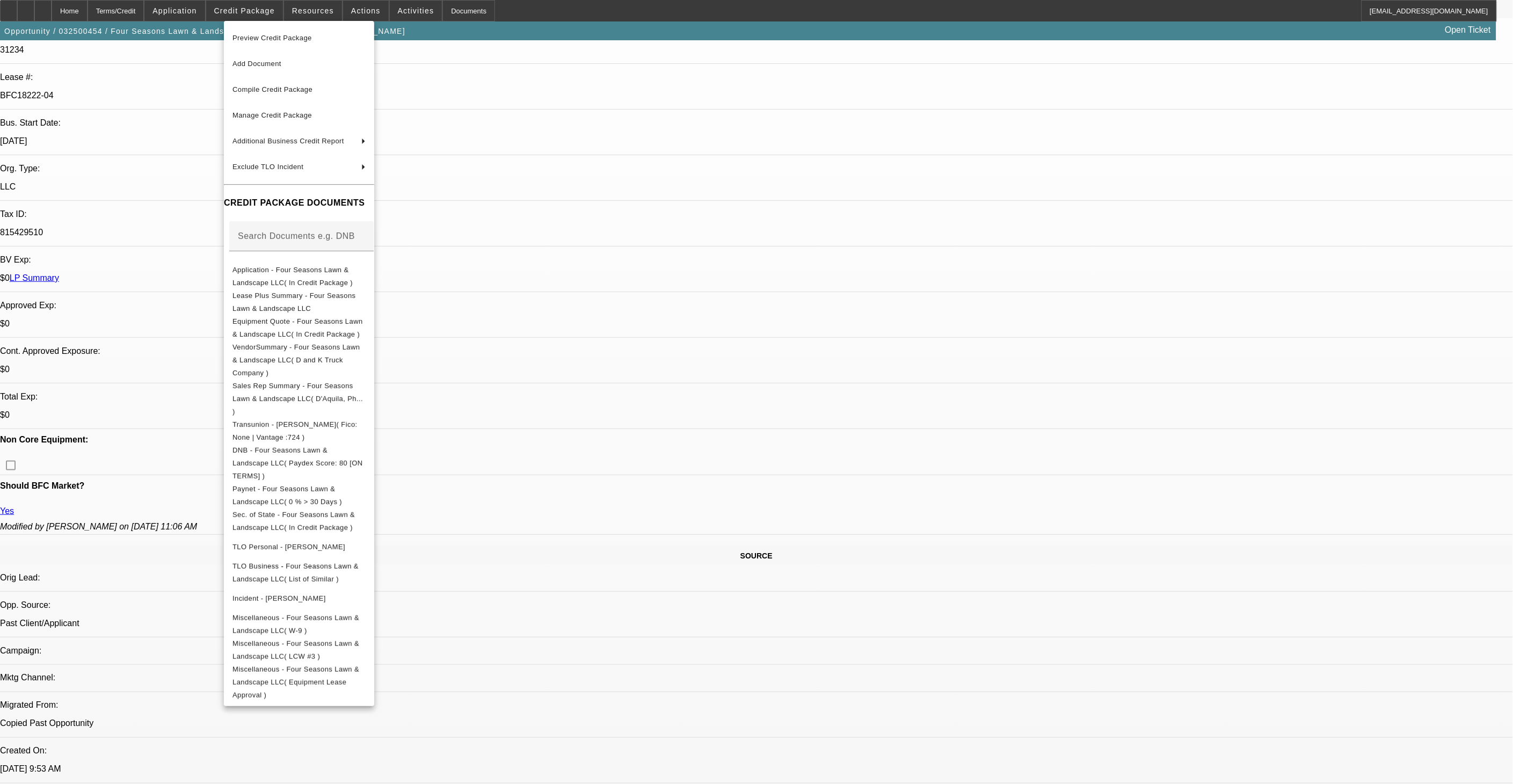
click at [830, 578] on div at bounding box center [756, 392] width 1513 height 784
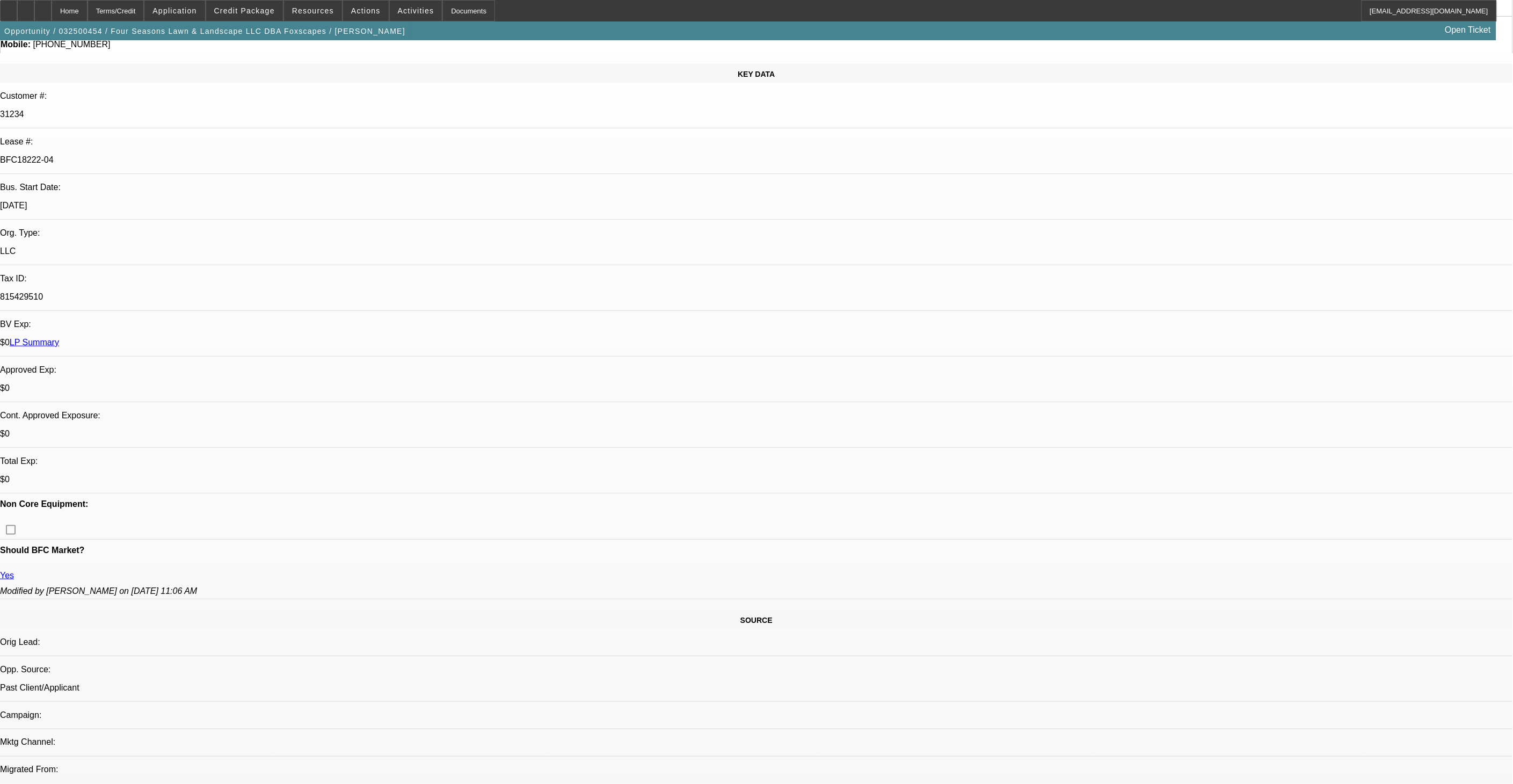
scroll to position [0, 0]
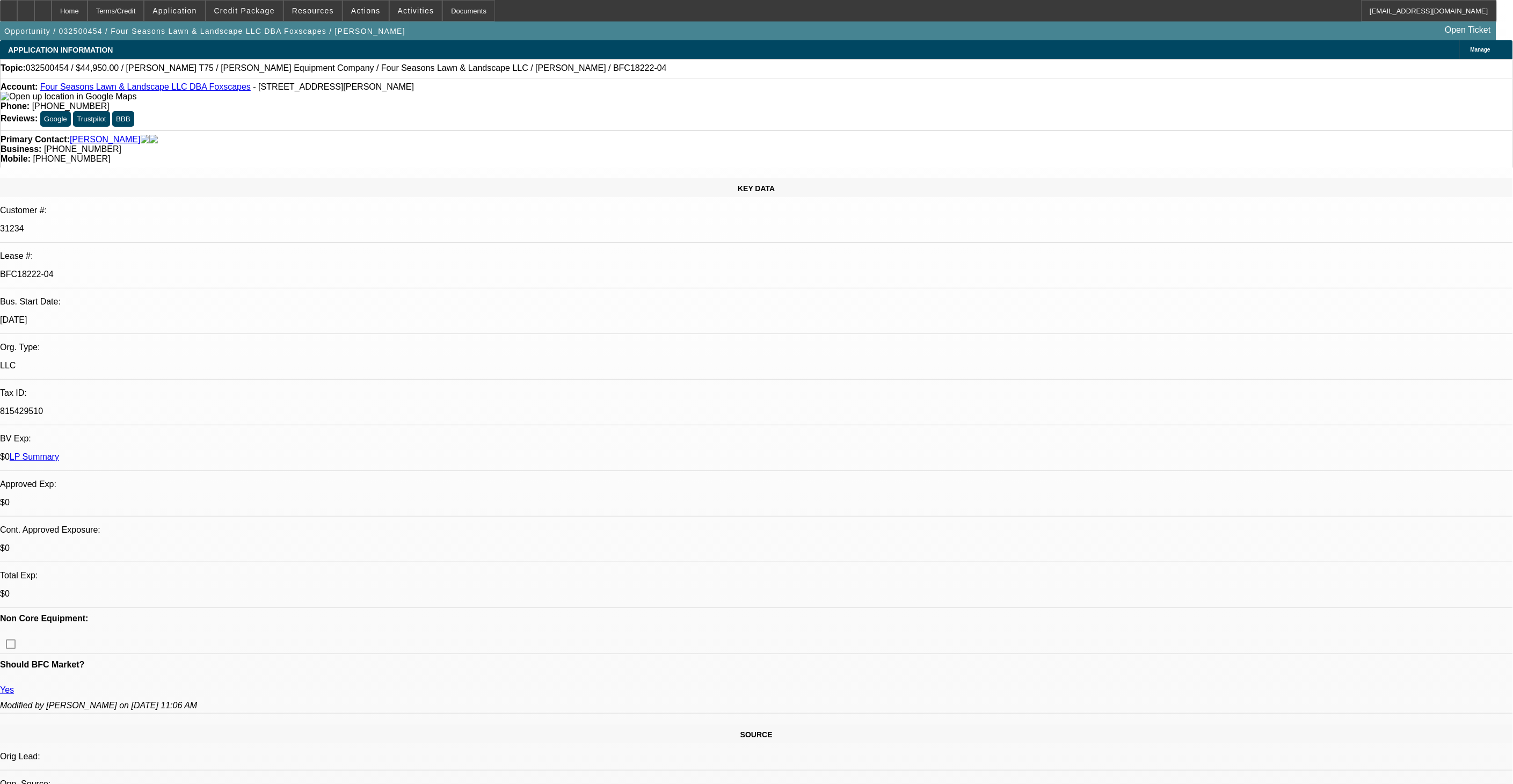
scroll to position [120, 0]
drag, startPoint x: 1033, startPoint y: 385, endPoint x: 1152, endPoint y: 383, distance: 119.0
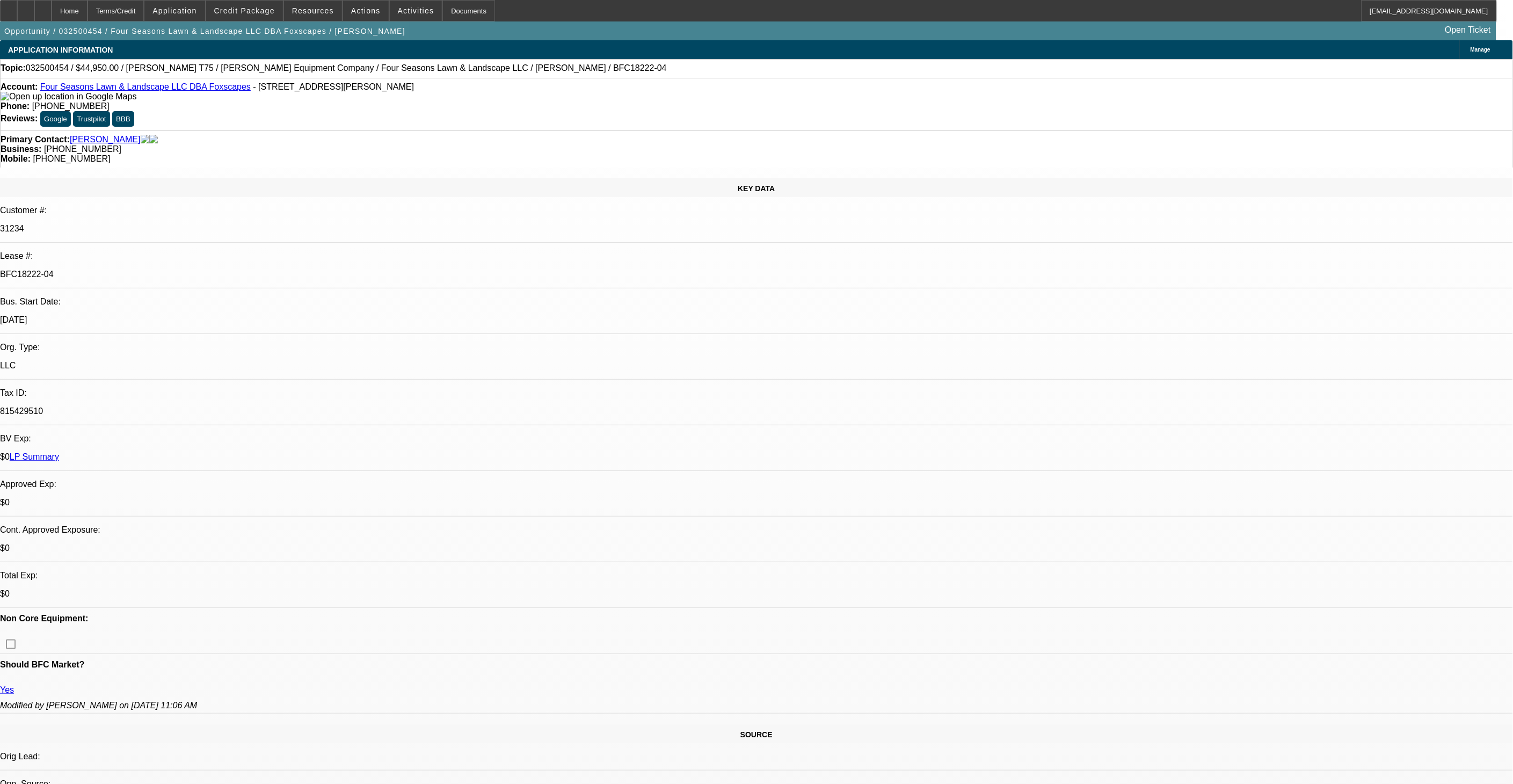
scroll to position [120, 0]
